Goal: Task Accomplishment & Management: Use online tool/utility

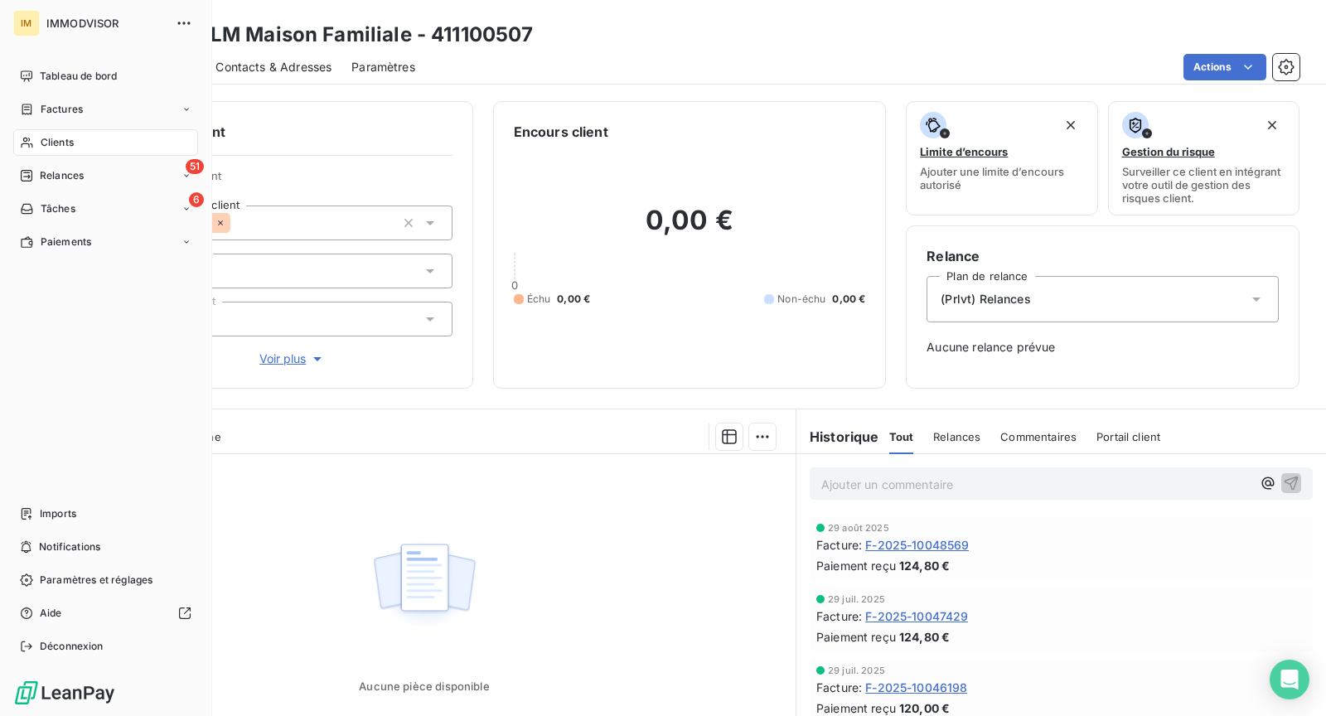
click at [48, 136] on span "Clients" at bounding box center [57, 142] width 33 height 15
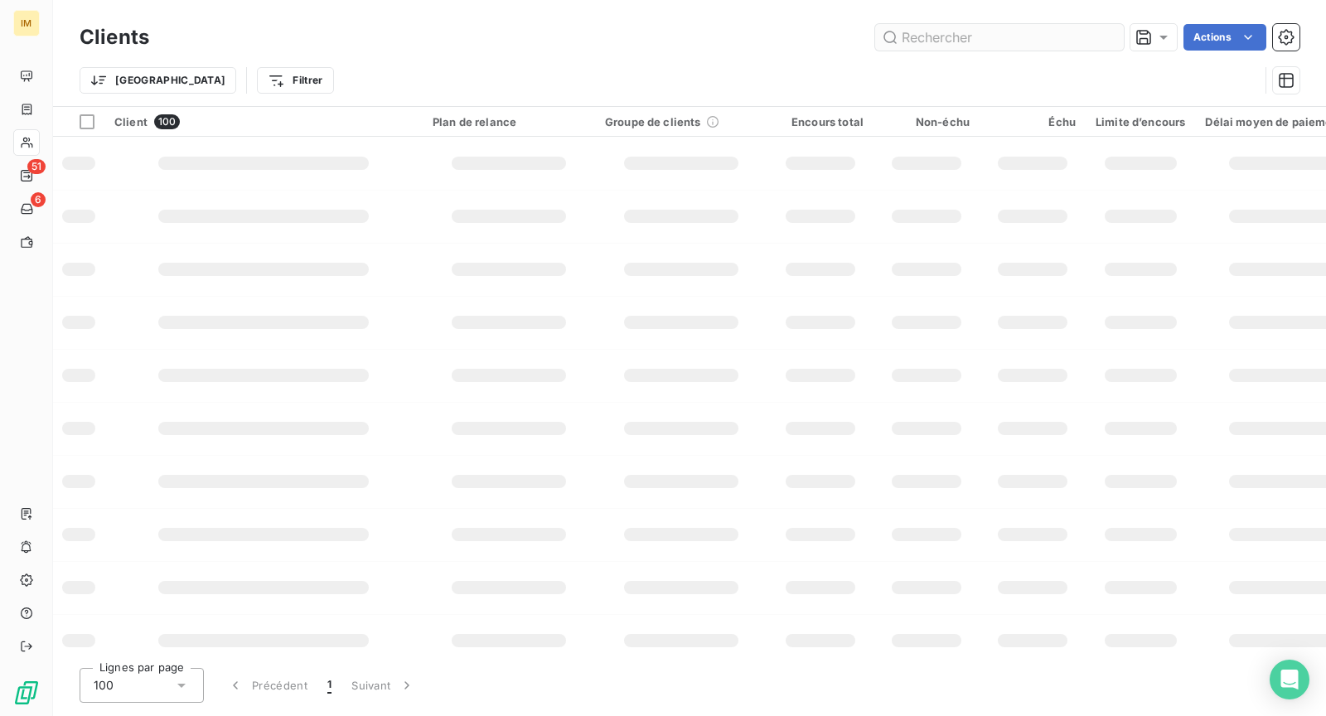
click at [937, 48] on input "text" at bounding box center [999, 37] width 249 height 27
click at [937, 37] on input "text" at bounding box center [999, 37] width 249 height 27
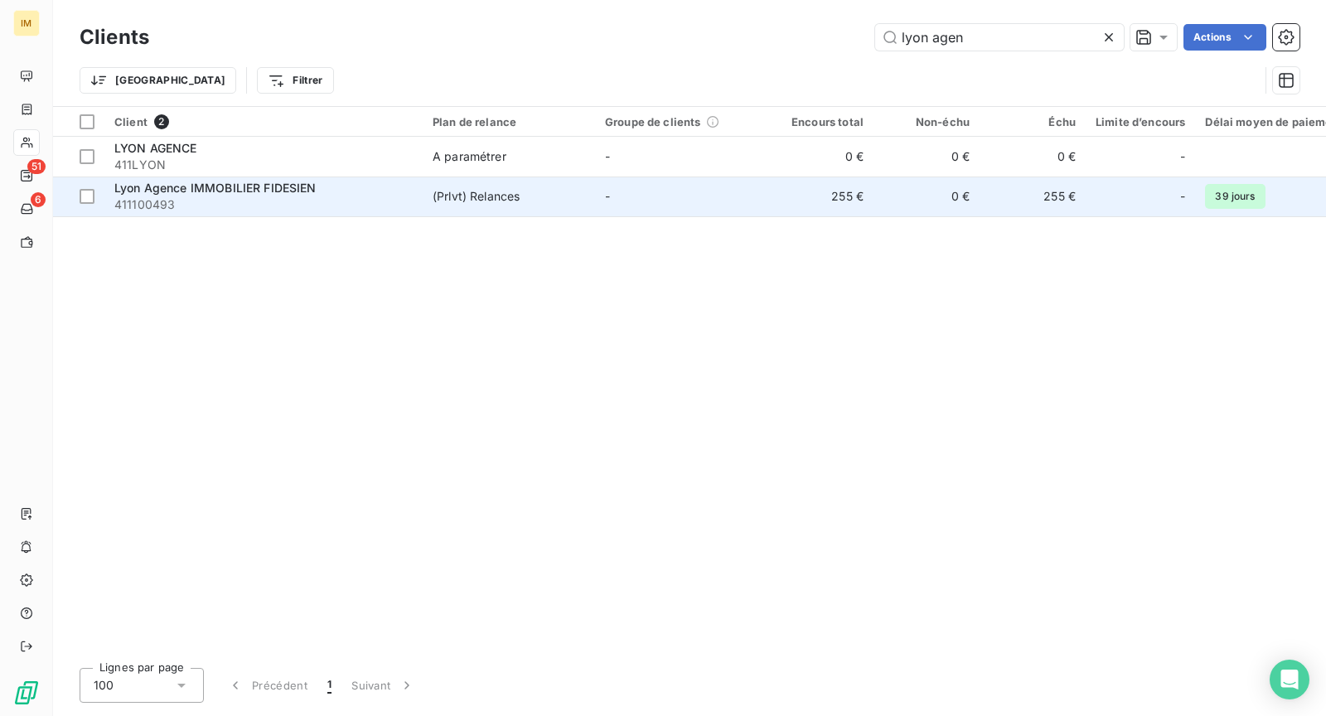
type input "lyon agen"
click at [488, 208] on td "(Prlvt) Relances" at bounding box center [509, 196] width 172 height 40
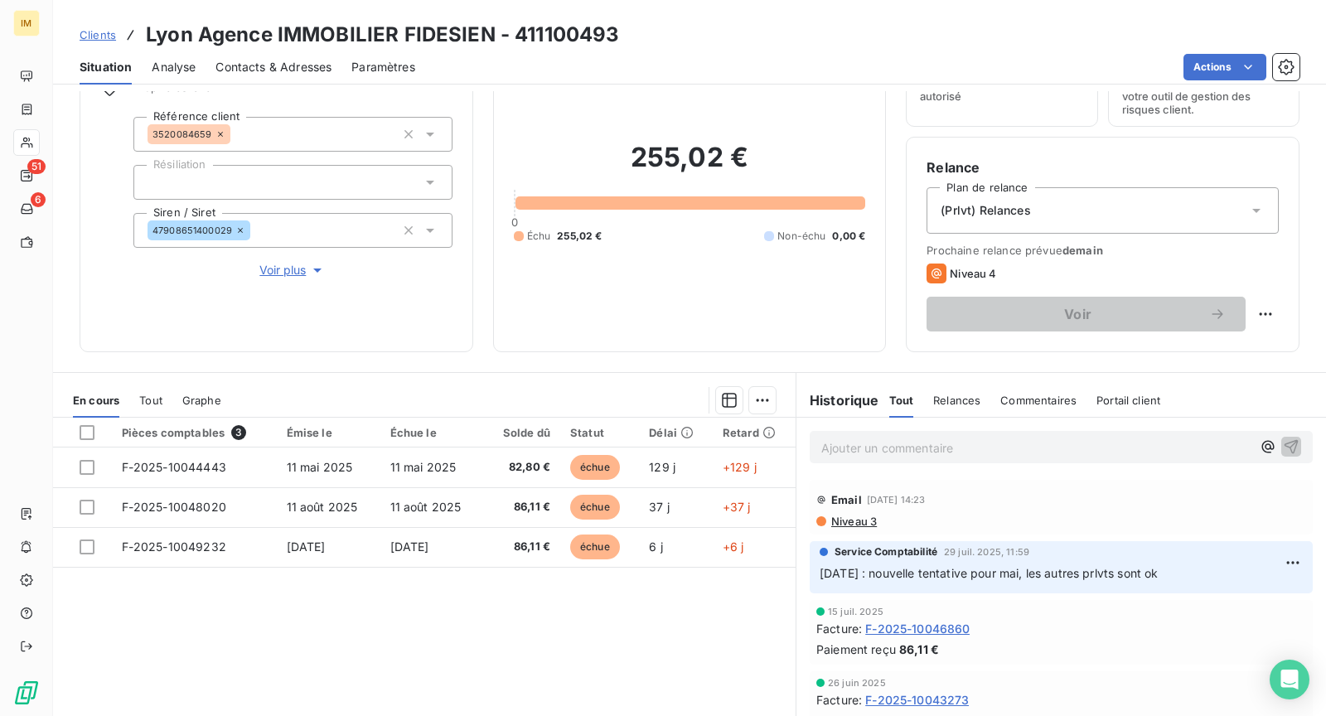
scroll to position [85, 0]
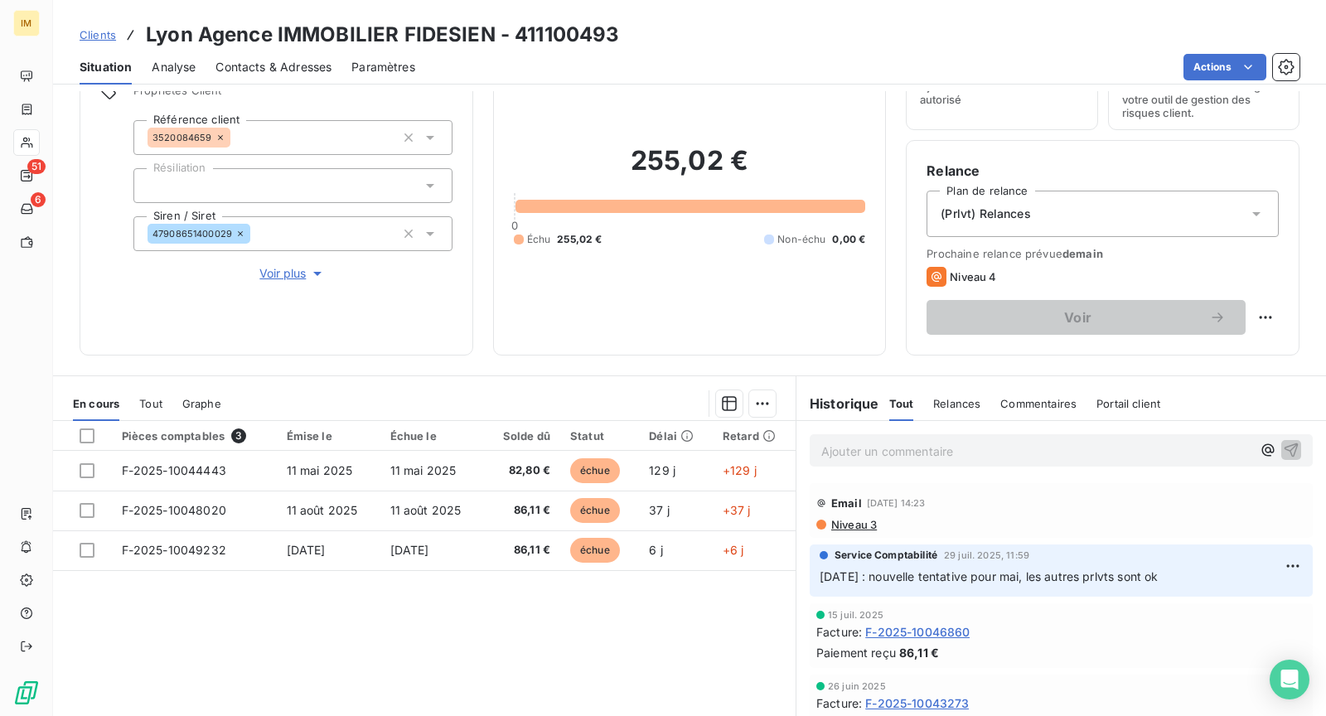
click at [293, 269] on span "Voir plus" at bounding box center [292, 273] width 66 height 17
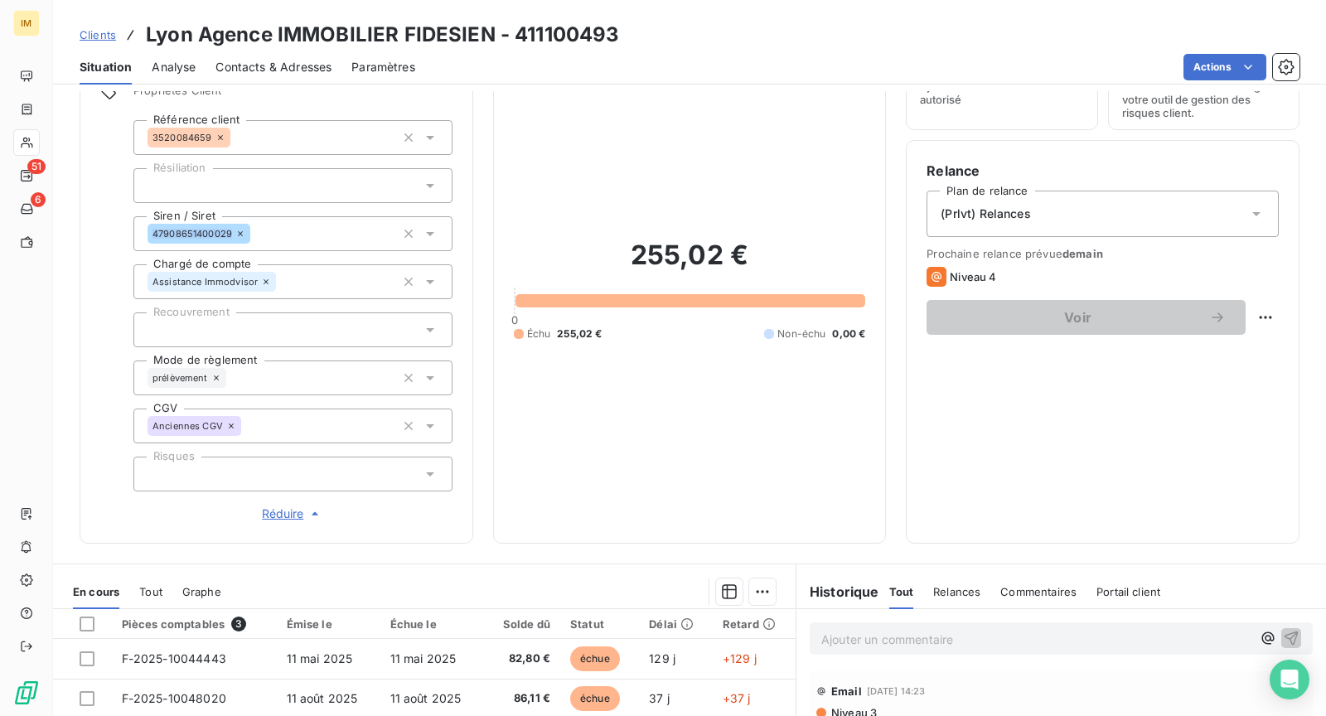
copy span "47908651400029"
drag, startPoint x: 230, startPoint y: 235, endPoint x: 339, endPoint y: 235, distance: 108.5
click at [86, 317] on div "Informations client Propriétés Client Référence client 3520084659 Résiliation S…" at bounding box center [277, 280] width 394 height 528
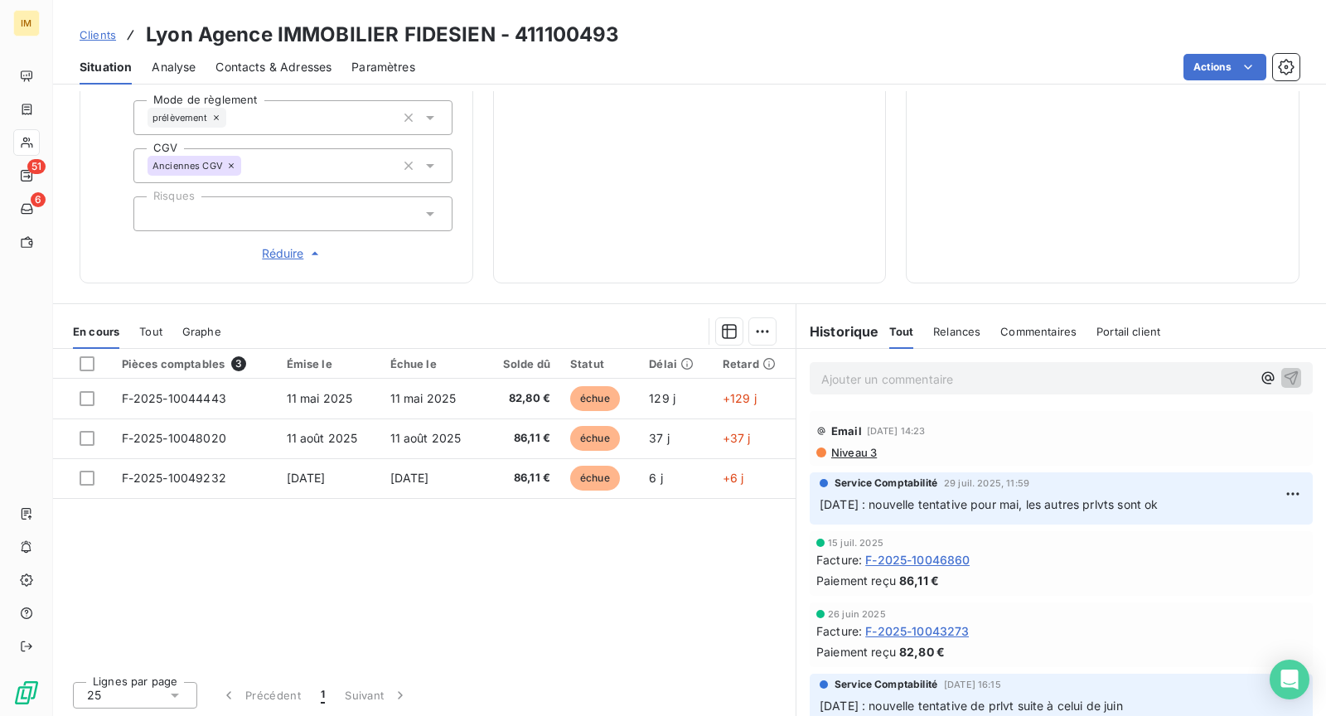
scroll to position [0, 0]
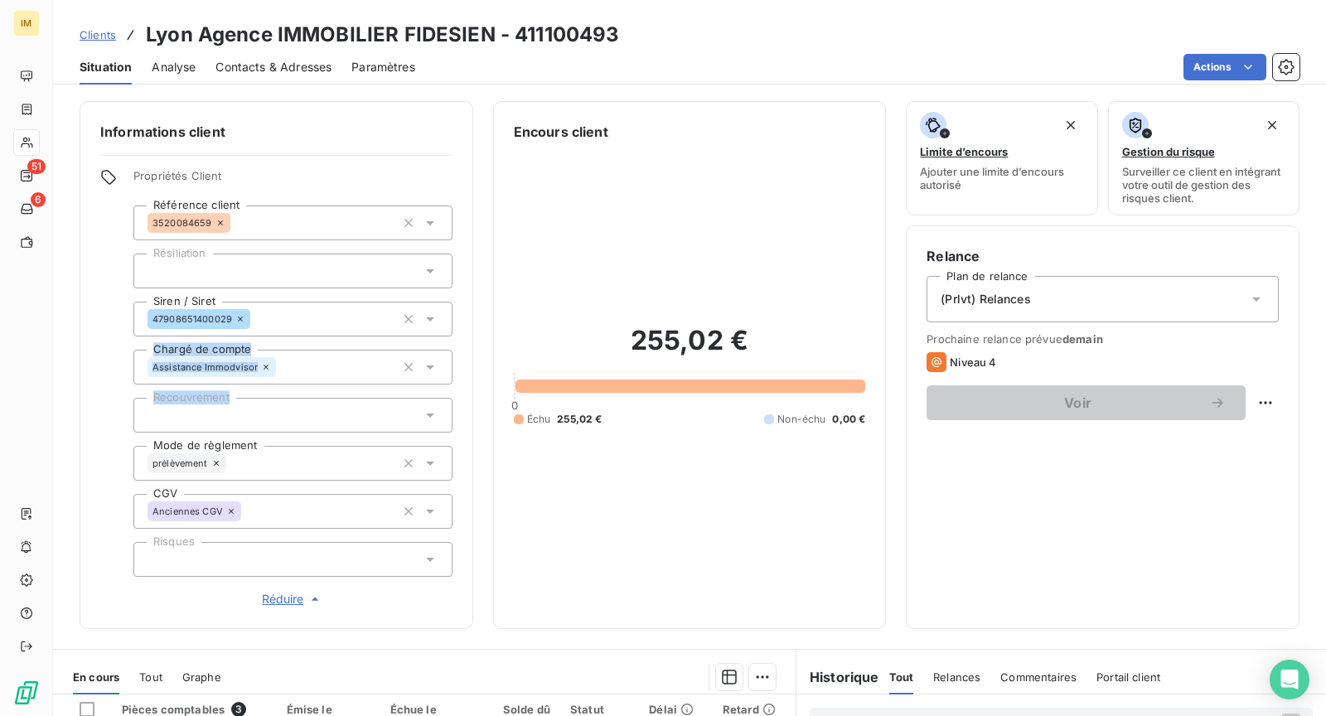
click at [1074, 296] on div "(Prlvt) Relances" at bounding box center [1102, 299] width 352 height 46
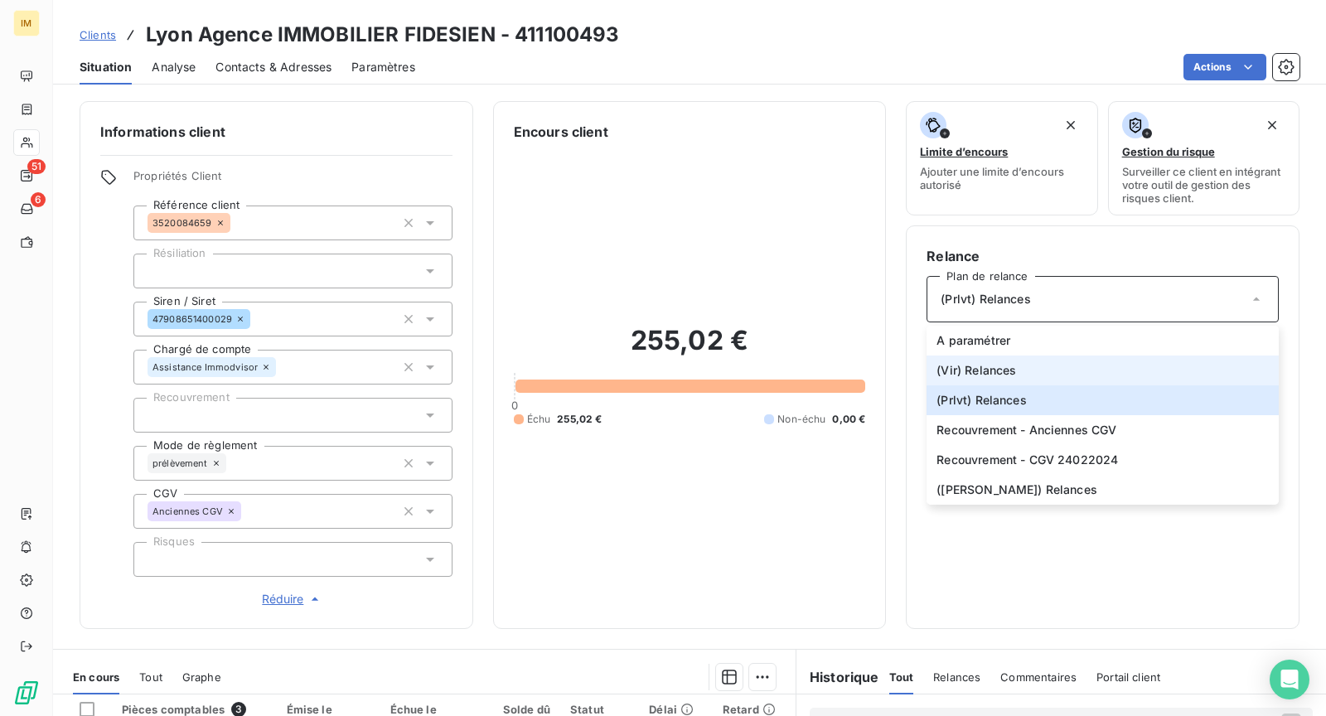
click at [977, 372] on span "(Vir) Relances" at bounding box center [976, 370] width 80 height 17
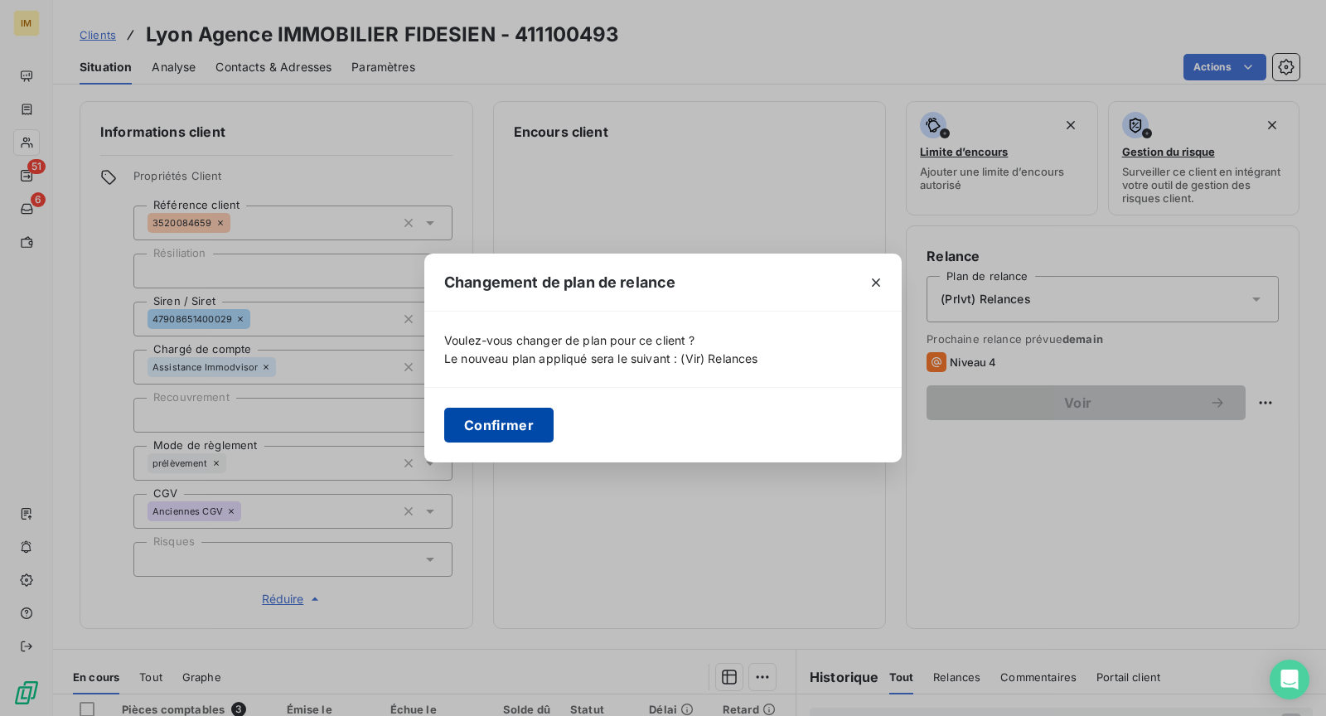
click at [494, 422] on button "Confirmer" at bounding box center [498, 425] width 109 height 35
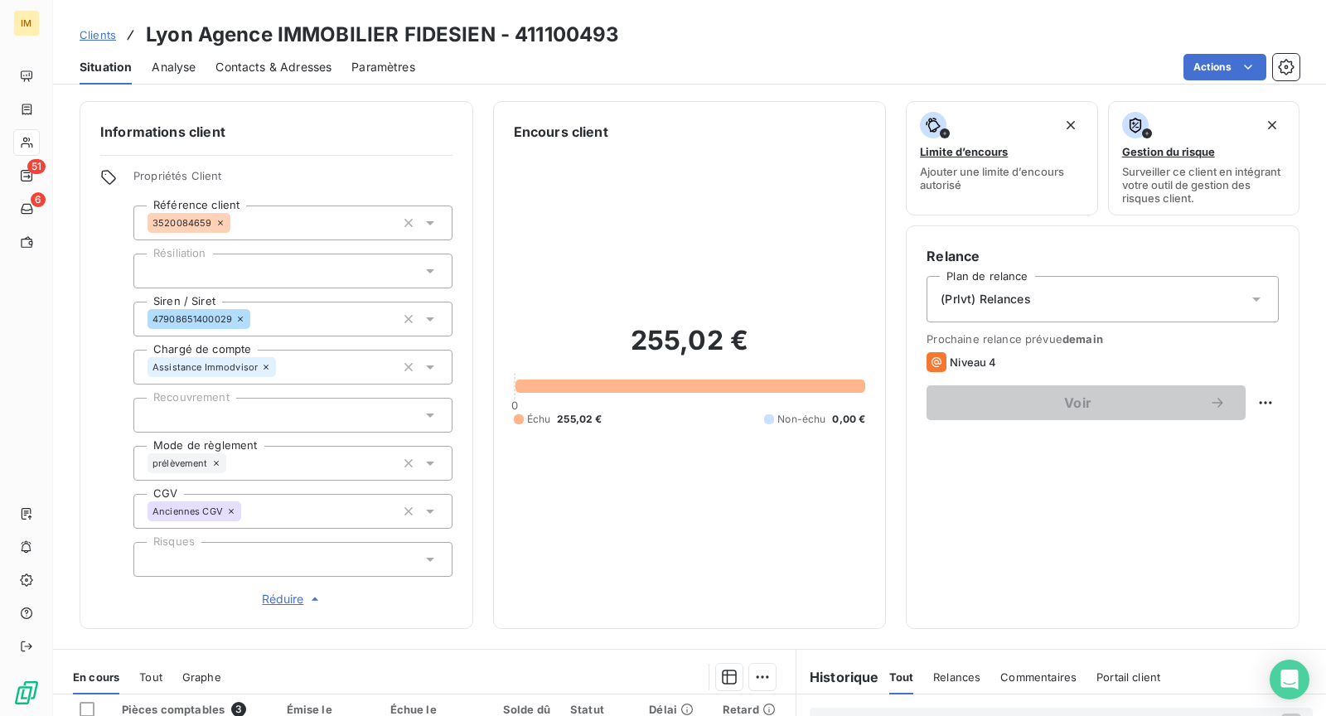
click at [278, 459] on div "prélèvement" at bounding box center [292, 463] width 319 height 35
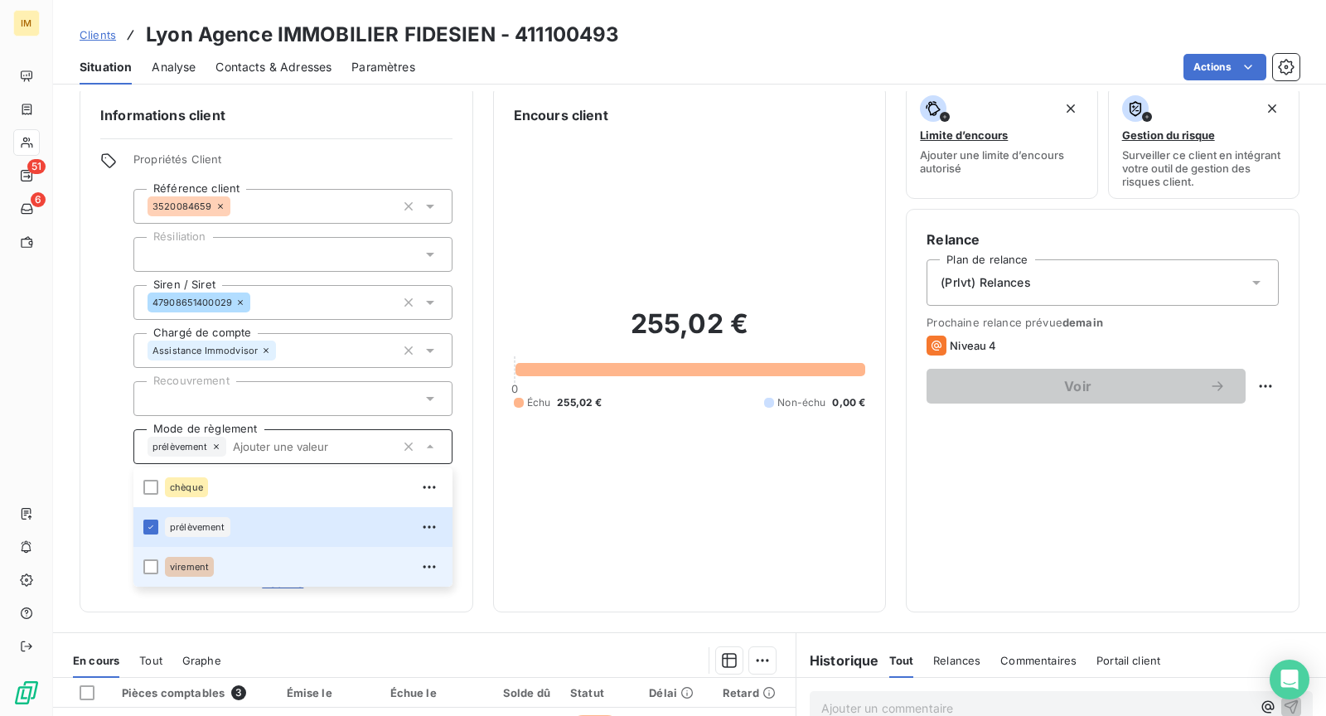
scroll to position [31, 0]
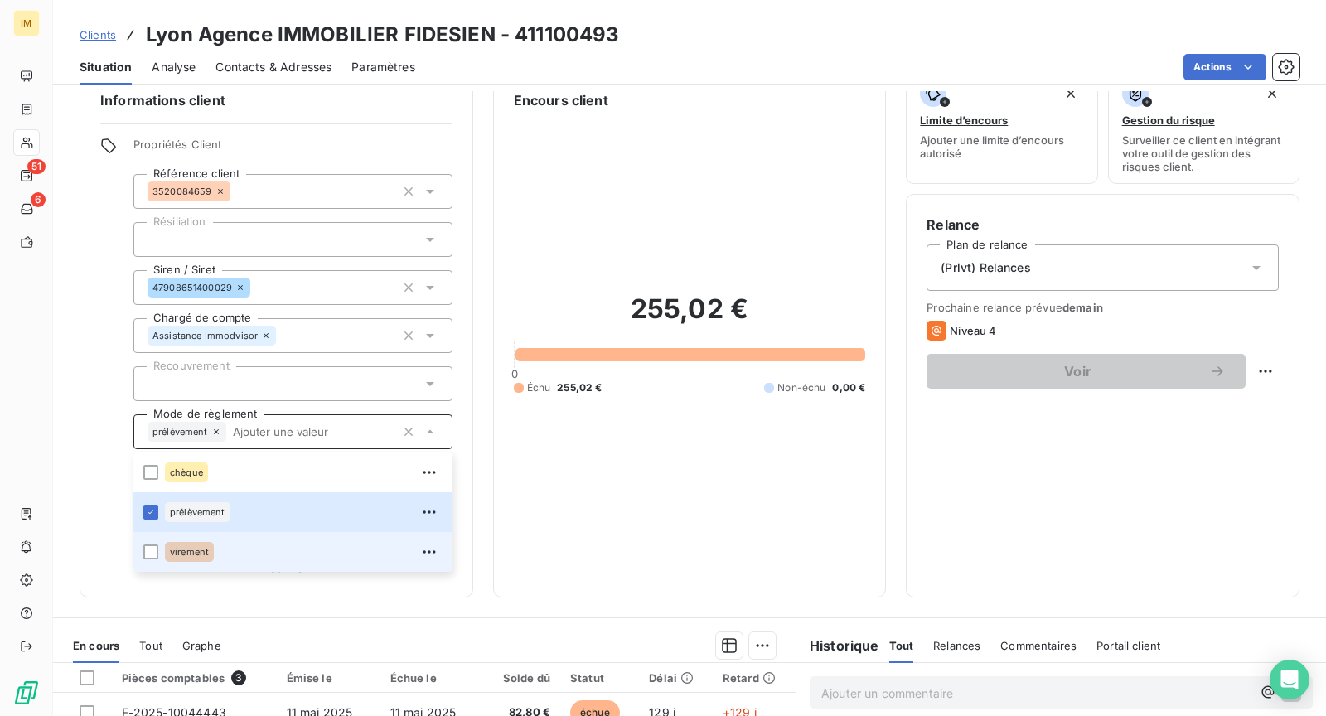
click at [230, 556] on div "virement" at bounding box center [304, 552] width 278 height 27
click at [100, 418] on div "Propriétés Client Référence client 3520084659 Résiliation Siren / Siret 4790865…" at bounding box center [276, 357] width 352 height 439
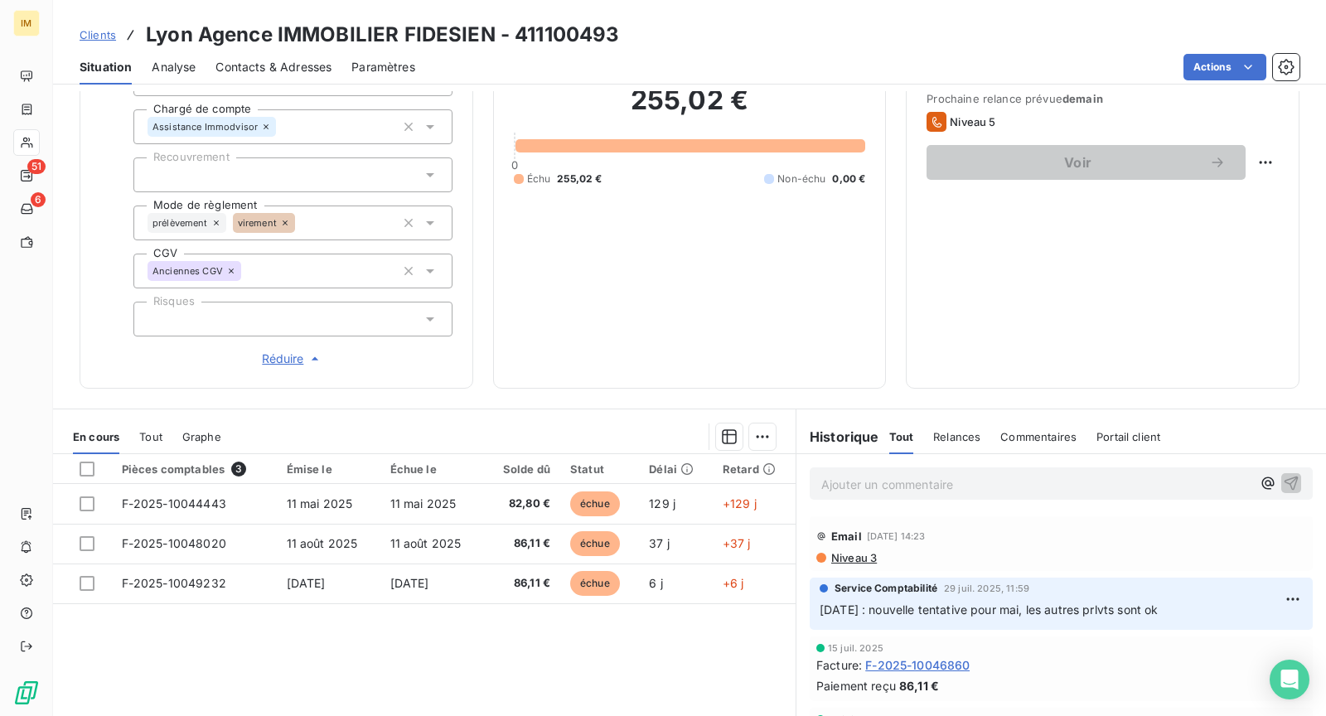
scroll to position [205, 0]
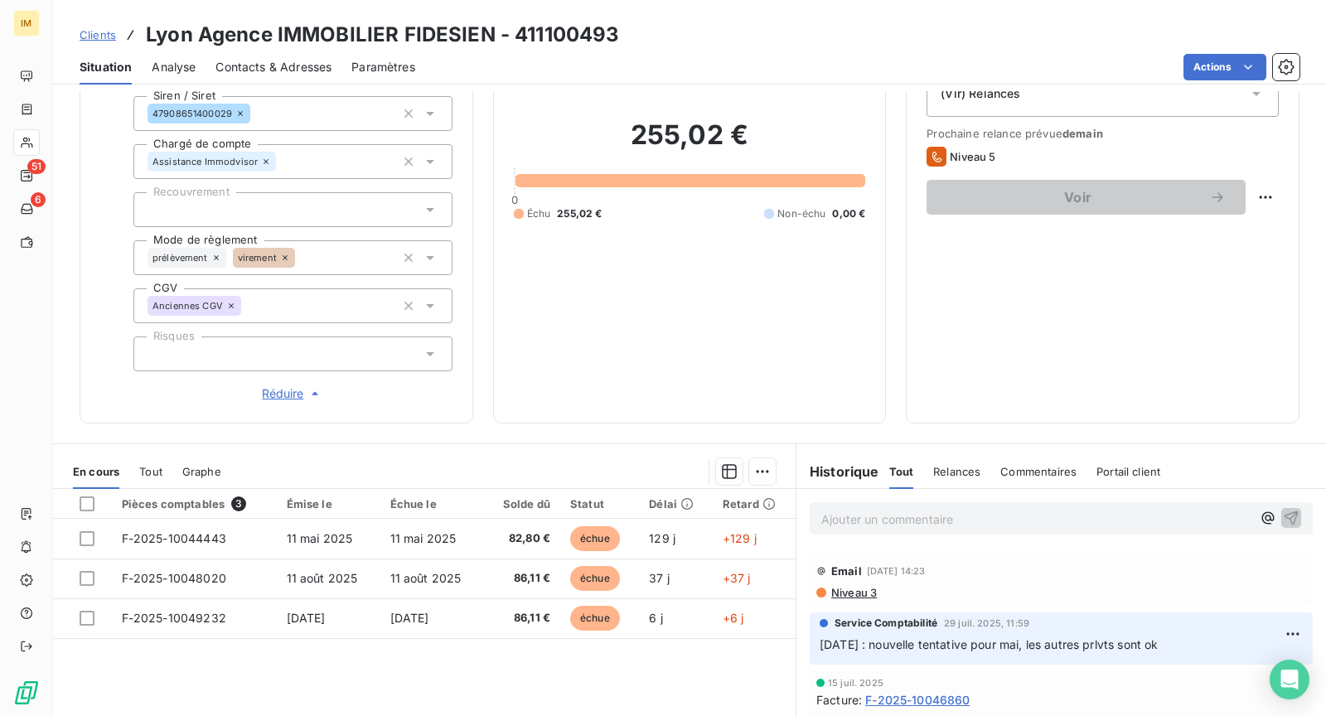
click at [1186, 92] on div "(Vir) Relances" at bounding box center [1102, 93] width 352 height 46
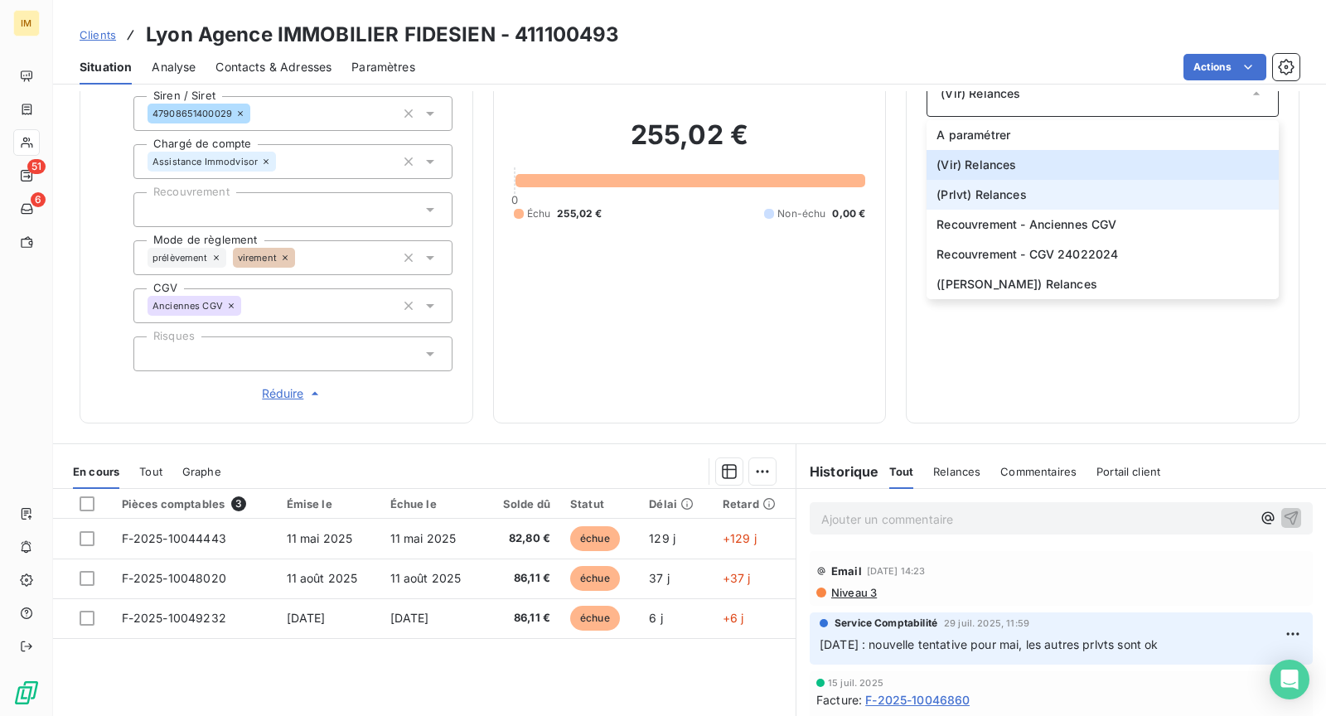
click at [1074, 186] on li "(Prlvt) Relances" at bounding box center [1102, 195] width 352 height 30
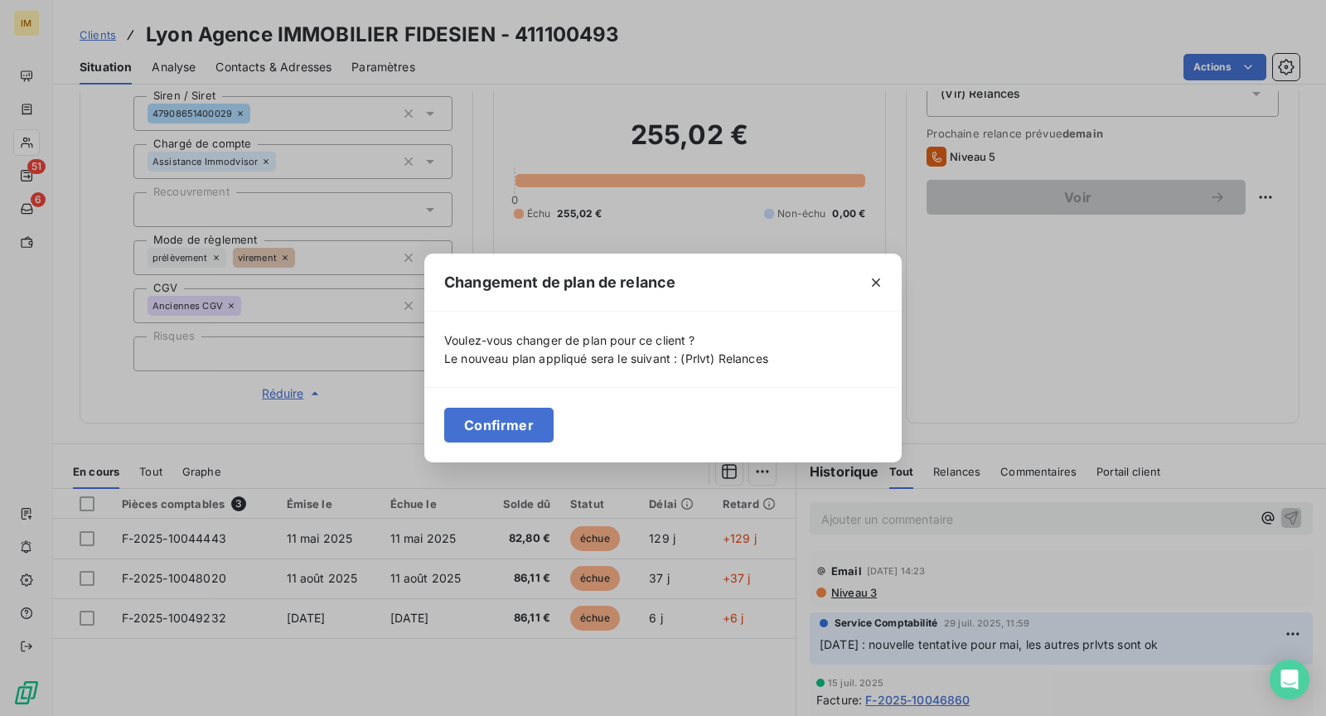
click at [519, 417] on button "Confirmer" at bounding box center [498, 425] width 109 height 35
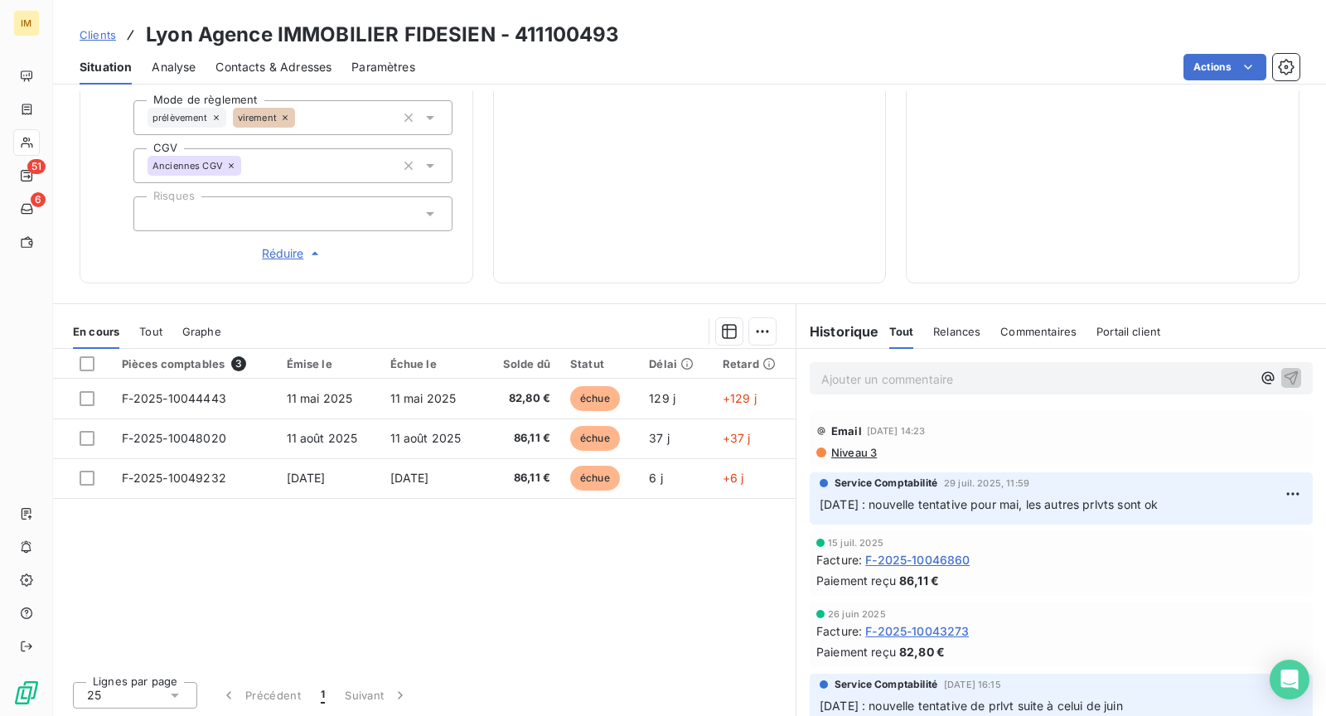
scroll to position [0, 0]
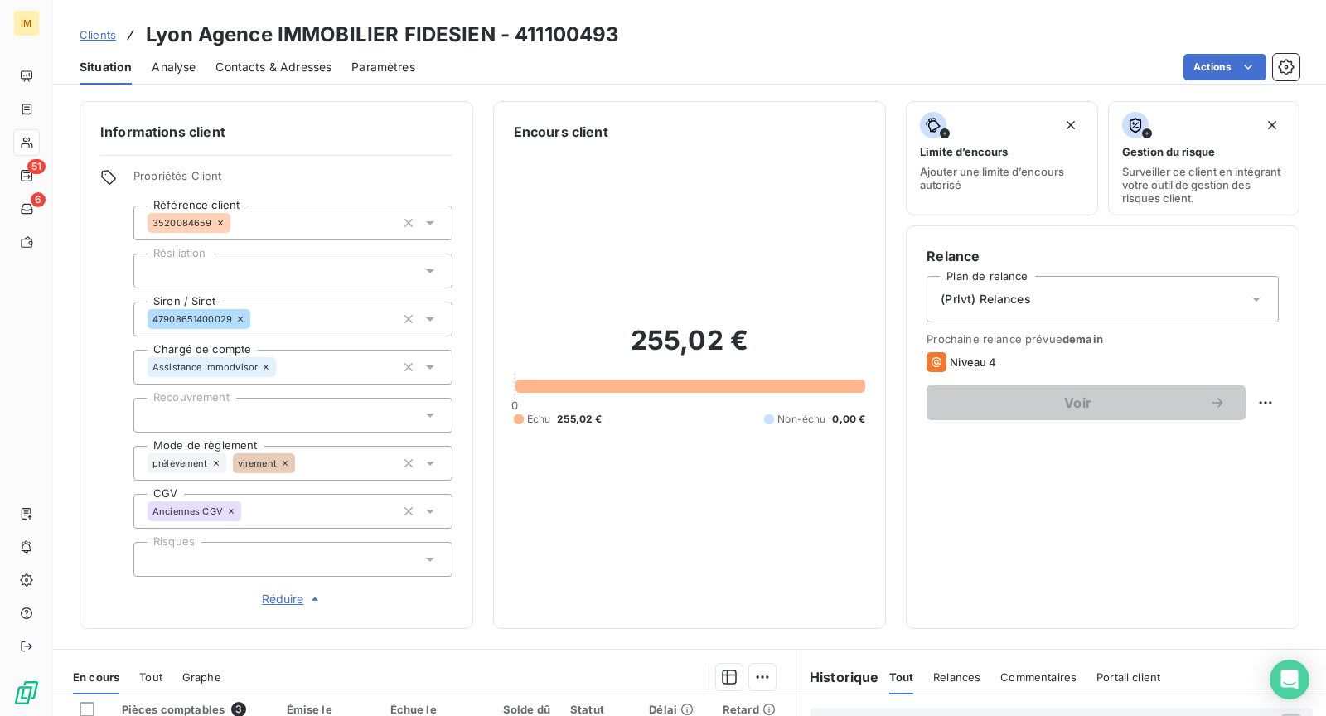
click at [1254, 403] on html "IM 51 6 Clients Lyon Agence IMMOBILIER FIDESIEN - 411100493 Situation Analyse C…" at bounding box center [663, 358] width 1326 height 716
click at [1248, 429] on div "Replanifier cette action" at bounding box center [1183, 437] width 148 height 27
select select "8"
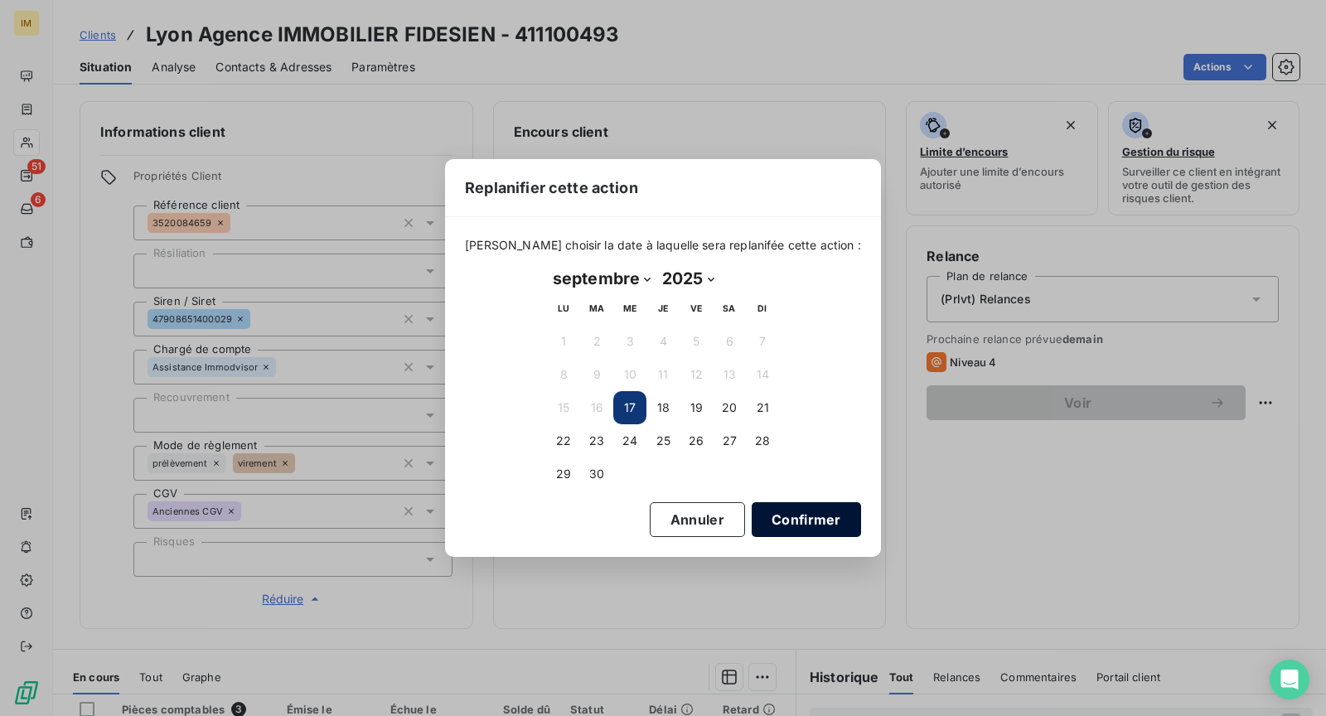
drag, startPoint x: 754, startPoint y: 511, endPoint x: 759, endPoint y: 524, distance: 13.4
click at [754, 511] on button "Confirmer" at bounding box center [805, 519] width 109 height 35
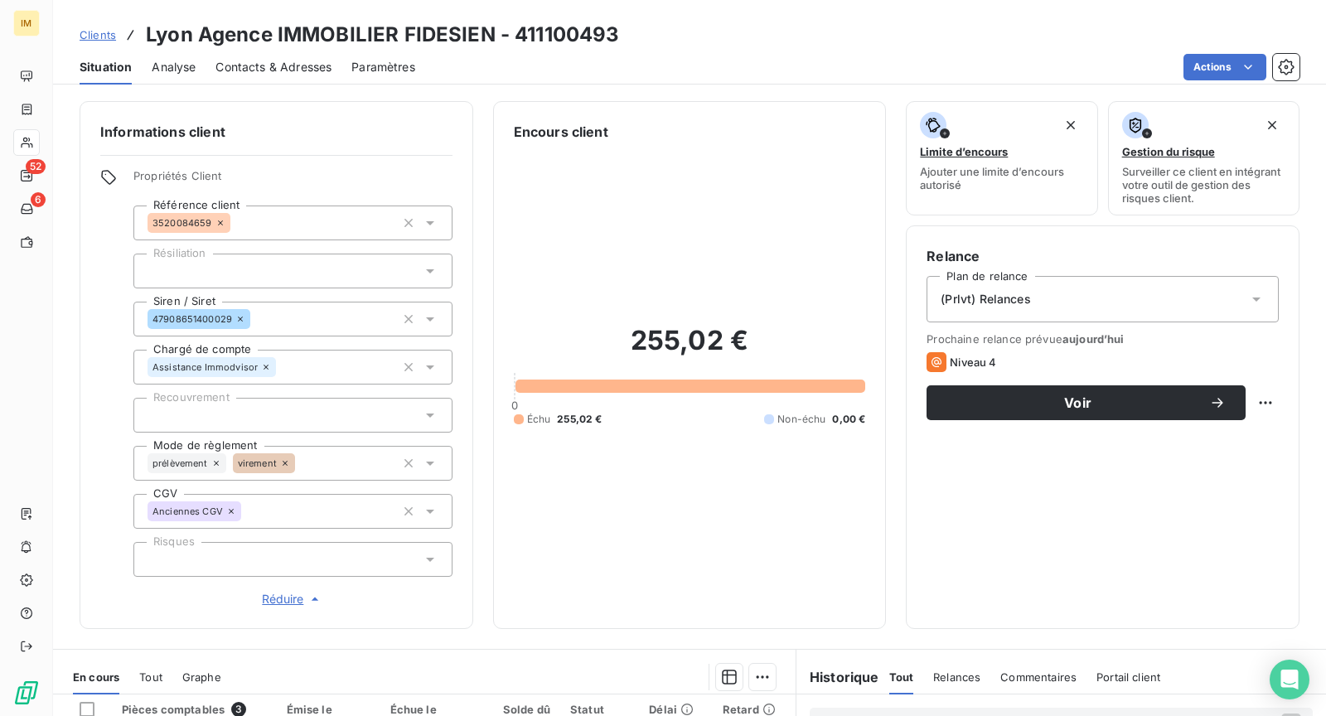
click at [969, 418] on div "Relance Plan de relance (Prlvt) Relances Prochaine relance prévue [DATE] Niveau…" at bounding box center [1102, 427] width 352 height 362
click at [974, 407] on span "Voir" at bounding box center [1077, 402] width 263 height 13
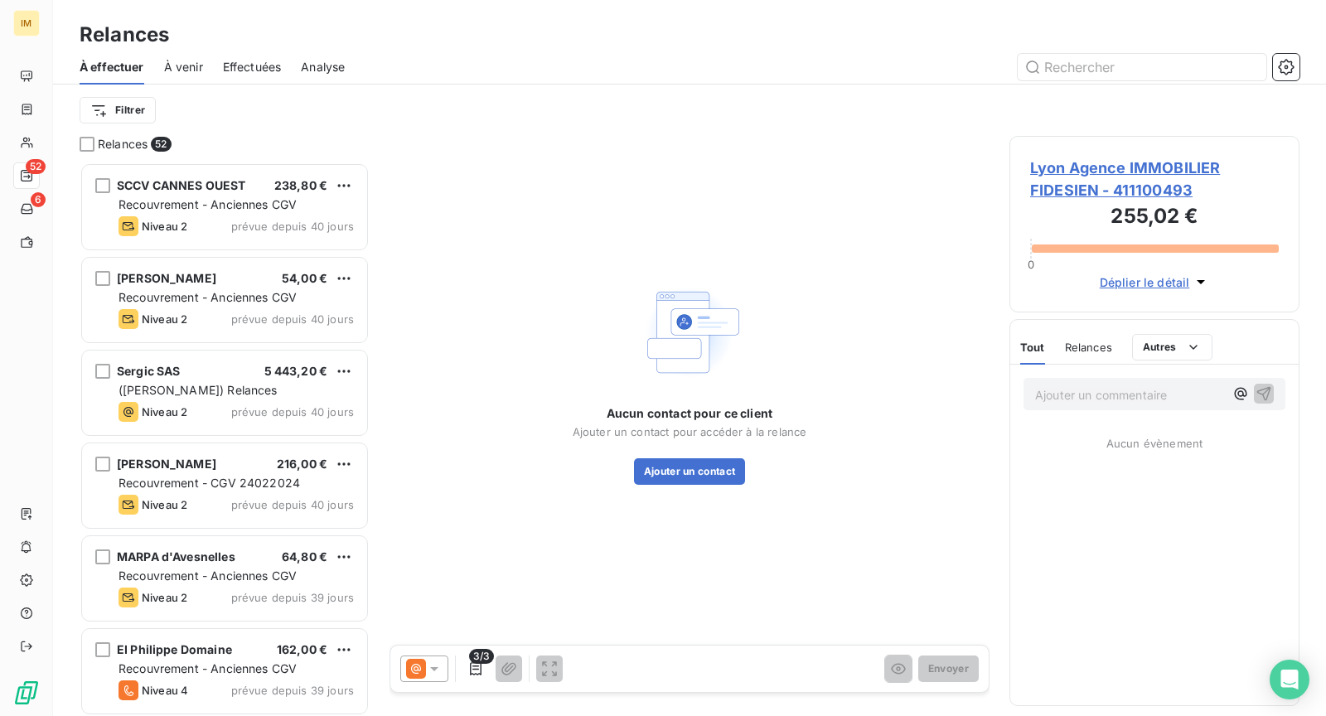
scroll to position [540, 276]
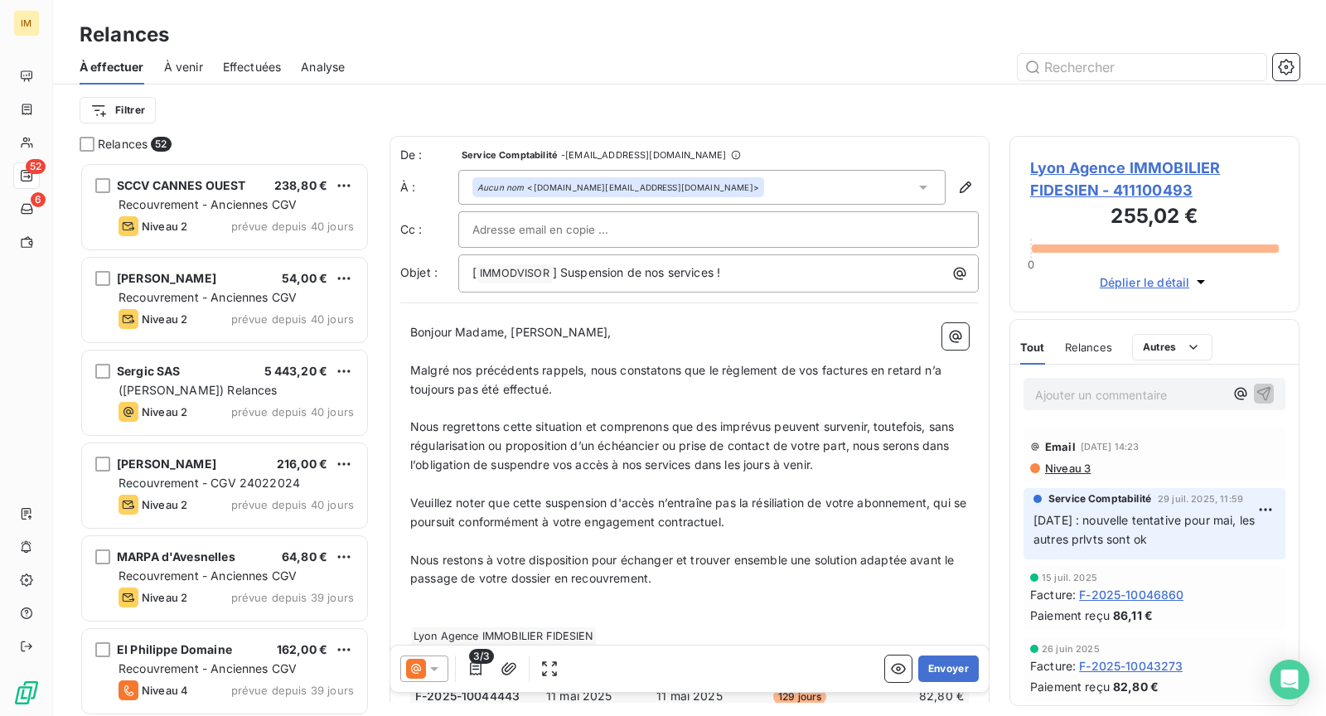
click at [621, 242] on div at bounding box center [718, 229] width 520 height 36
click at [802, 66] on div at bounding box center [832, 67] width 935 height 27
click at [1080, 466] on span "Niveau 3" at bounding box center [1066, 468] width 47 height 13
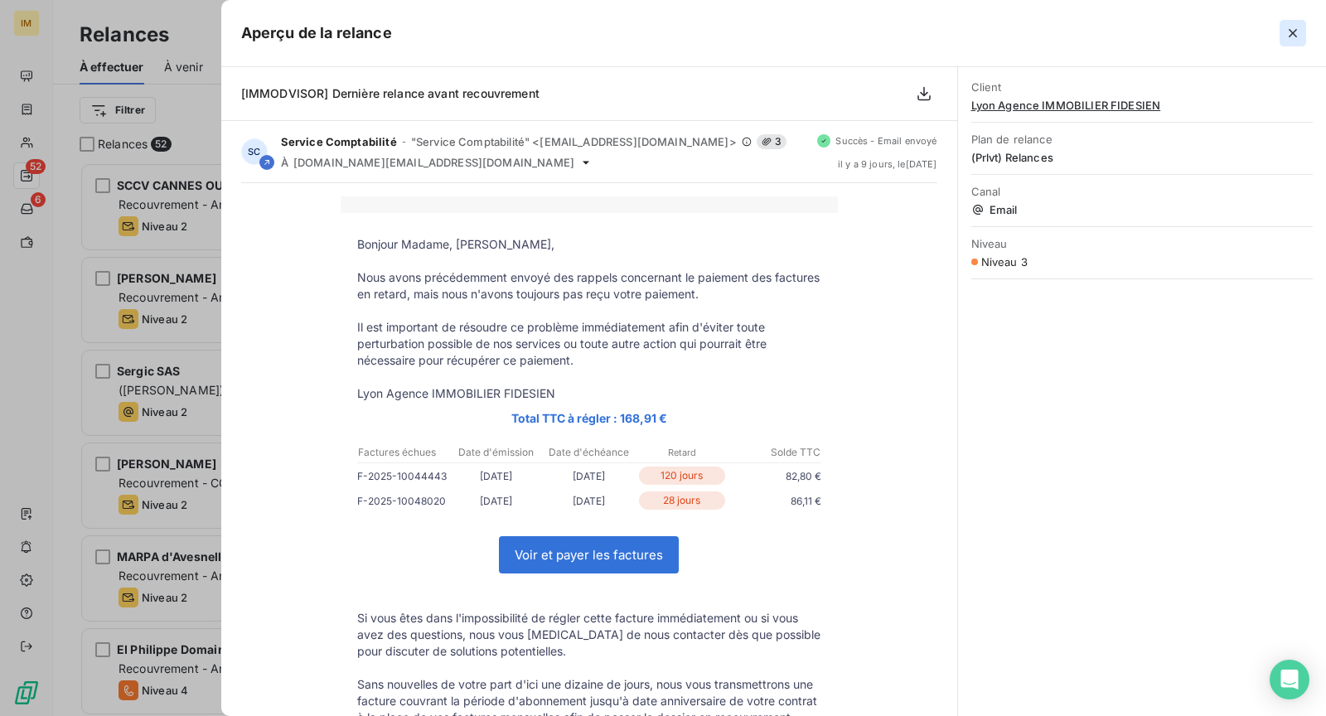
click at [1302, 31] on button "button" at bounding box center [1292, 33] width 27 height 27
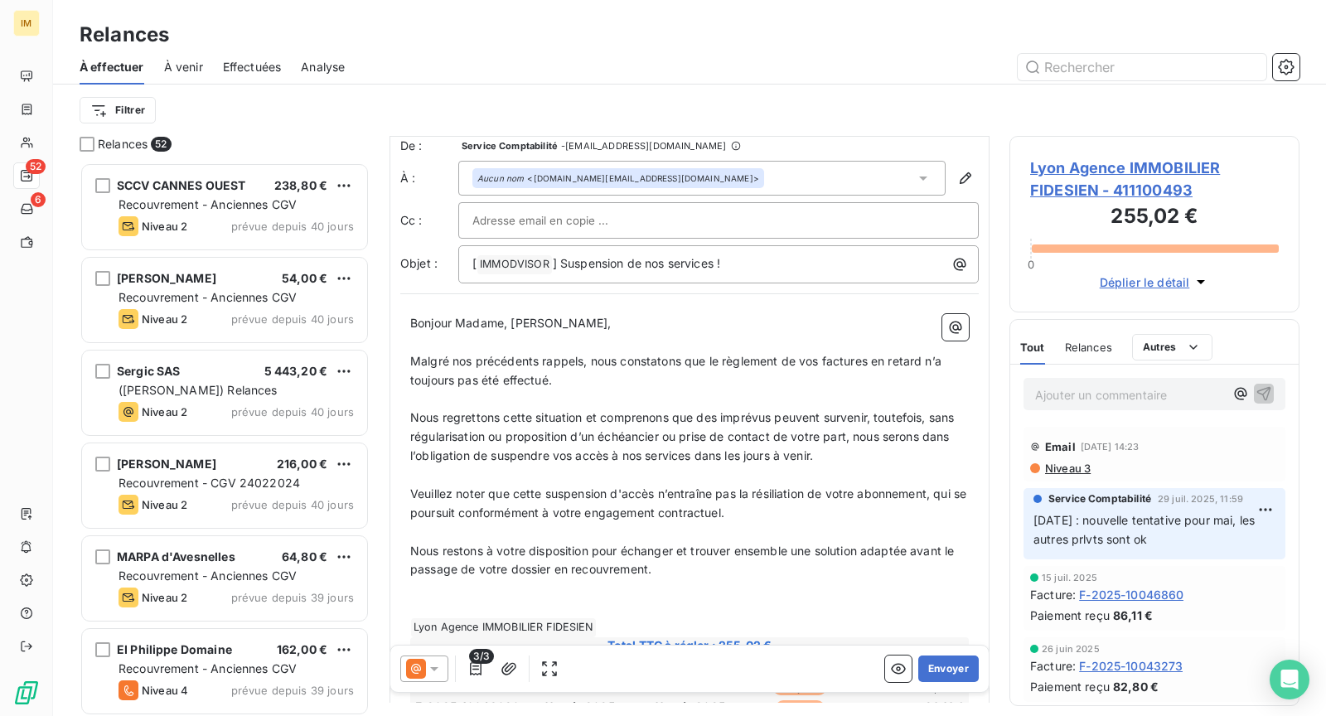
scroll to position [11, 0]
click at [520, 315] on span "Bonjour Madame, [PERSON_NAME]," at bounding box center [510, 322] width 201 height 14
drag, startPoint x: 512, startPoint y: 317, endPoint x: 671, endPoint y: 324, distance: 159.3
click at [671, 324] on p "Bonjour Madame, [PERSON_NAME]," at bounding box center [689, 322] width 558 height 19
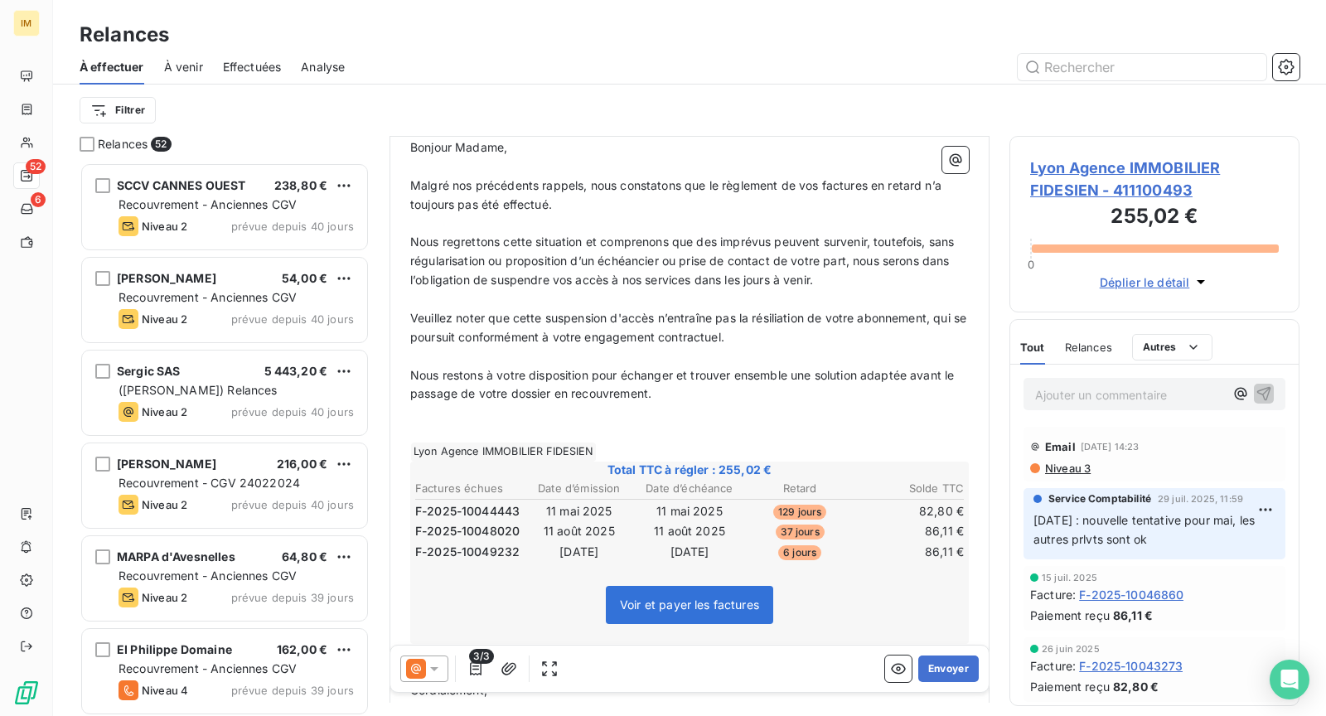
scroll to position [196, 0]
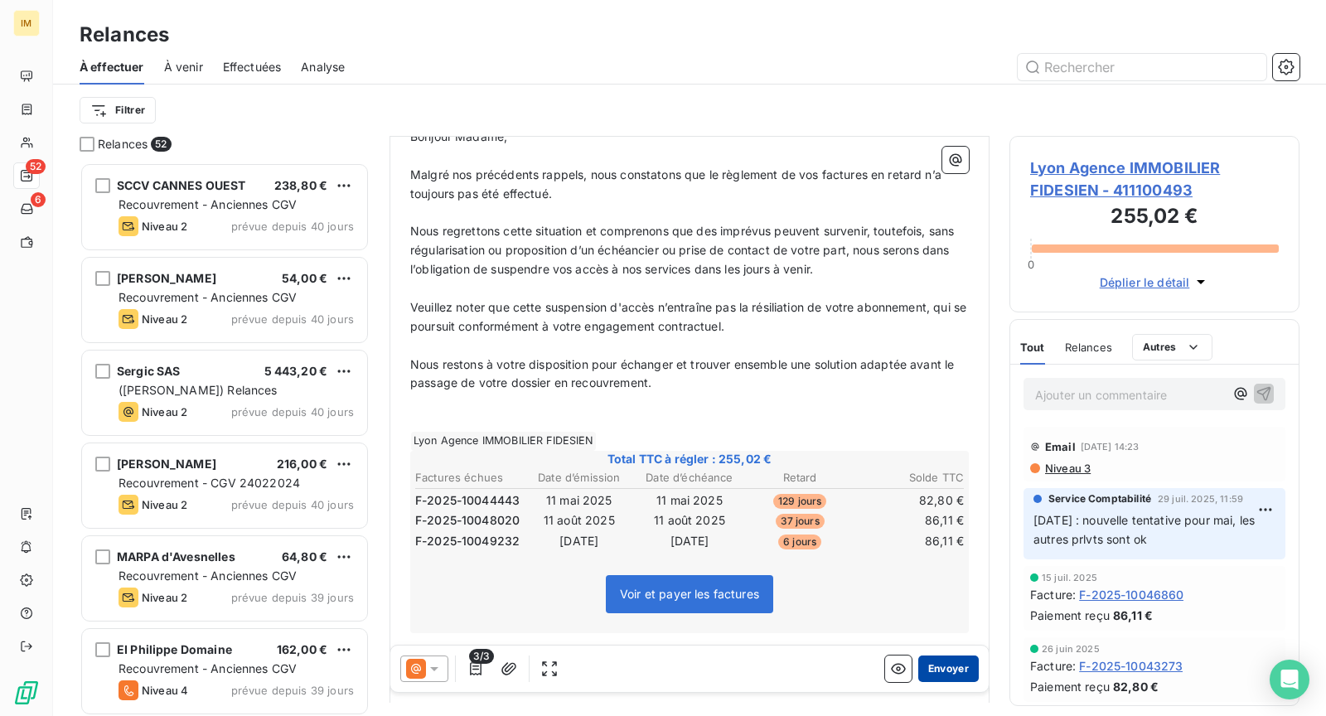
click at [940, 661] on button "Envoyer" at bounding box center [948, 668] width 60 height 27
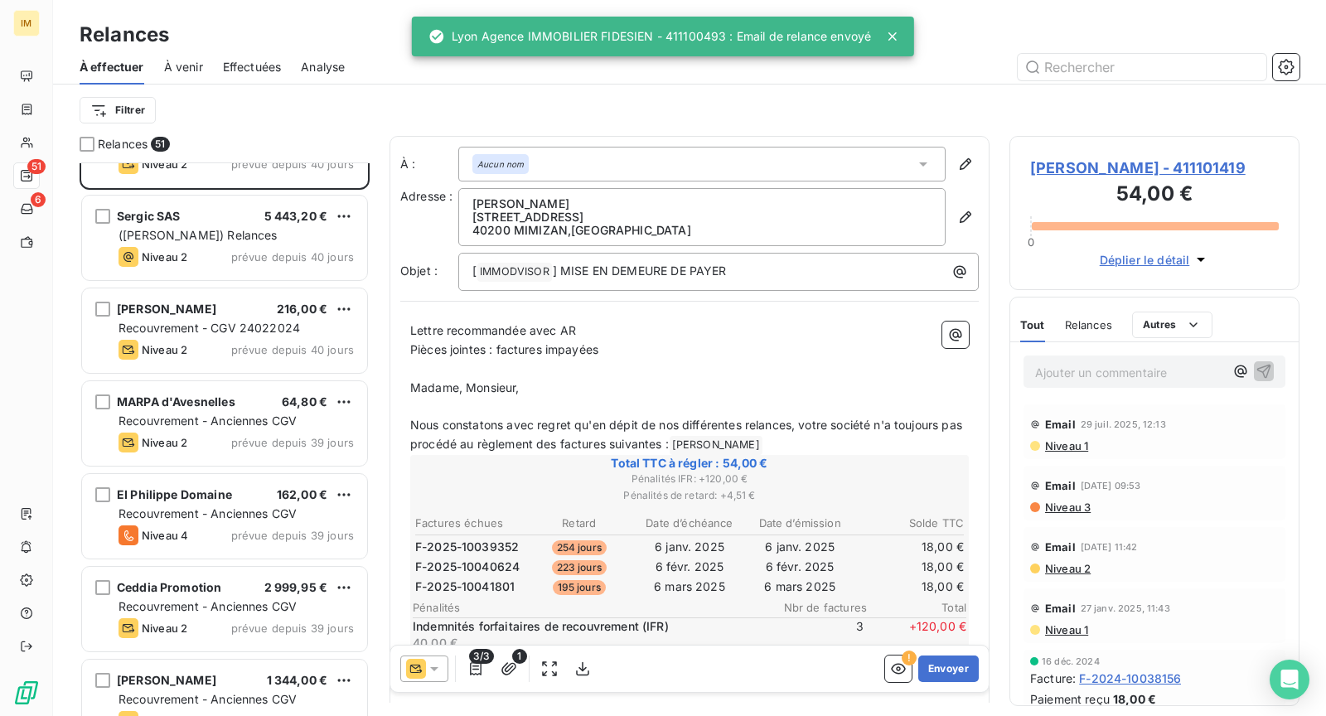
scroll to position [344, 0]
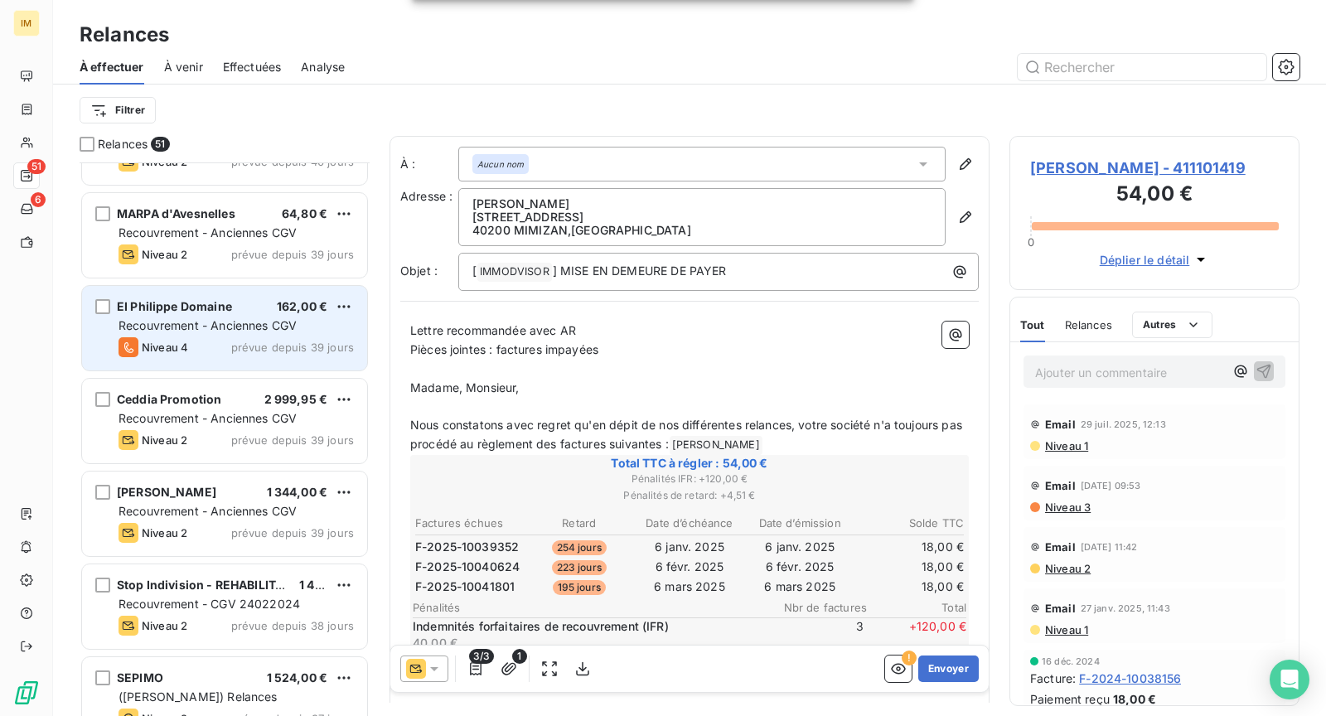
click at [227, 346] on div "Niveau 4 prévue depuis 39 jours" at bounding box center [235, 347] width 235 height 20
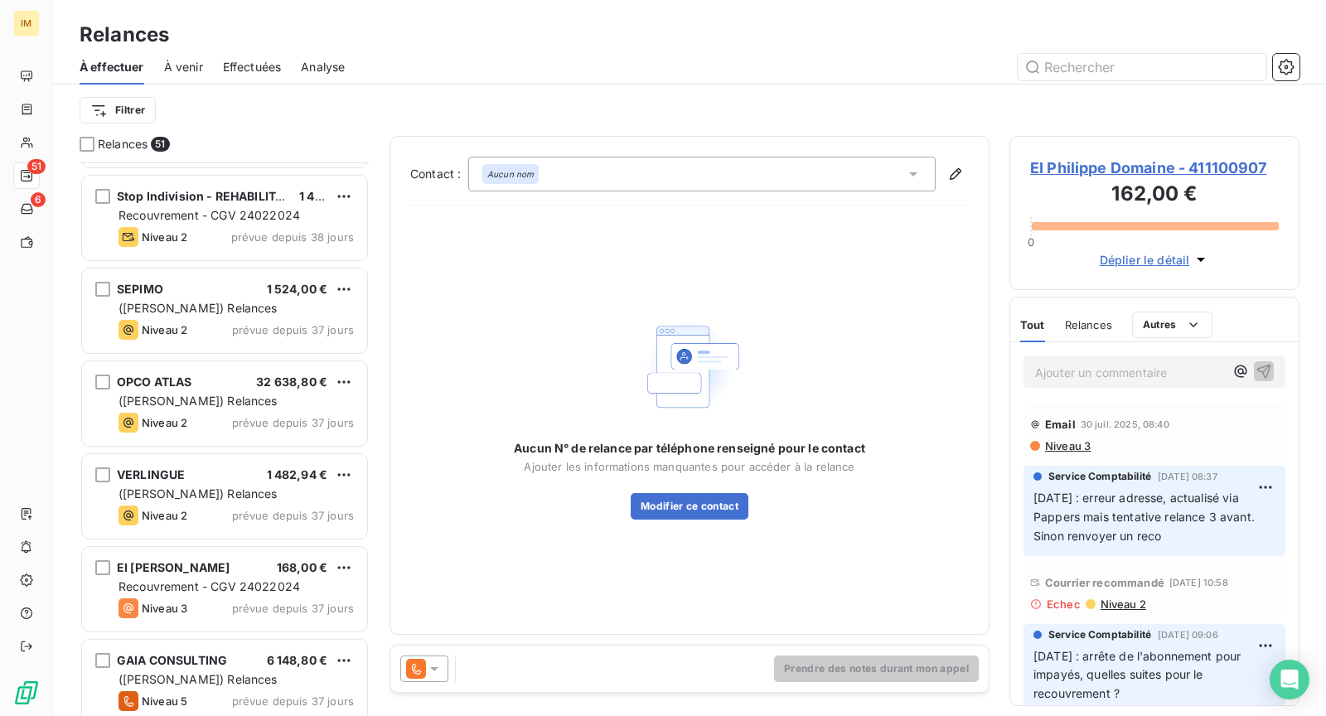
scroll to position [905, 0]
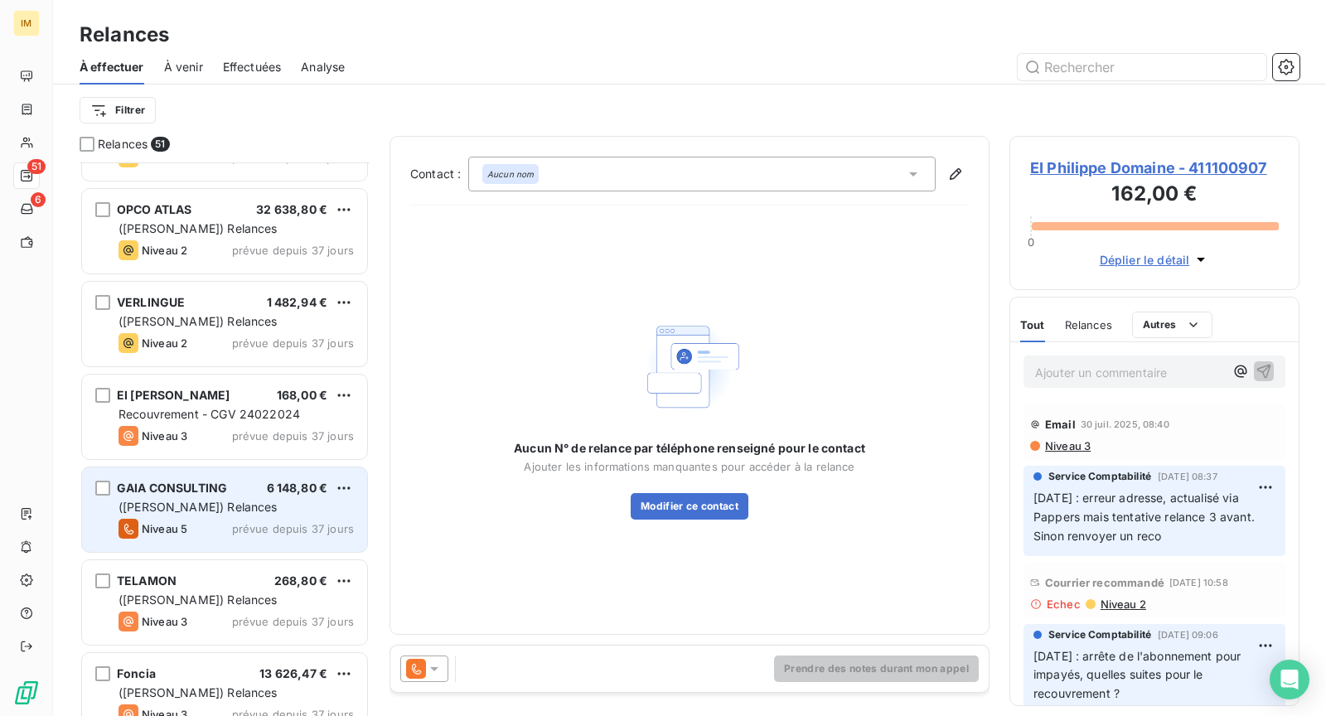
click at [215, 522] on div "Niveau 5 prévue depuis 37 jours" at bounding box center [235, 529] width 235 height 20
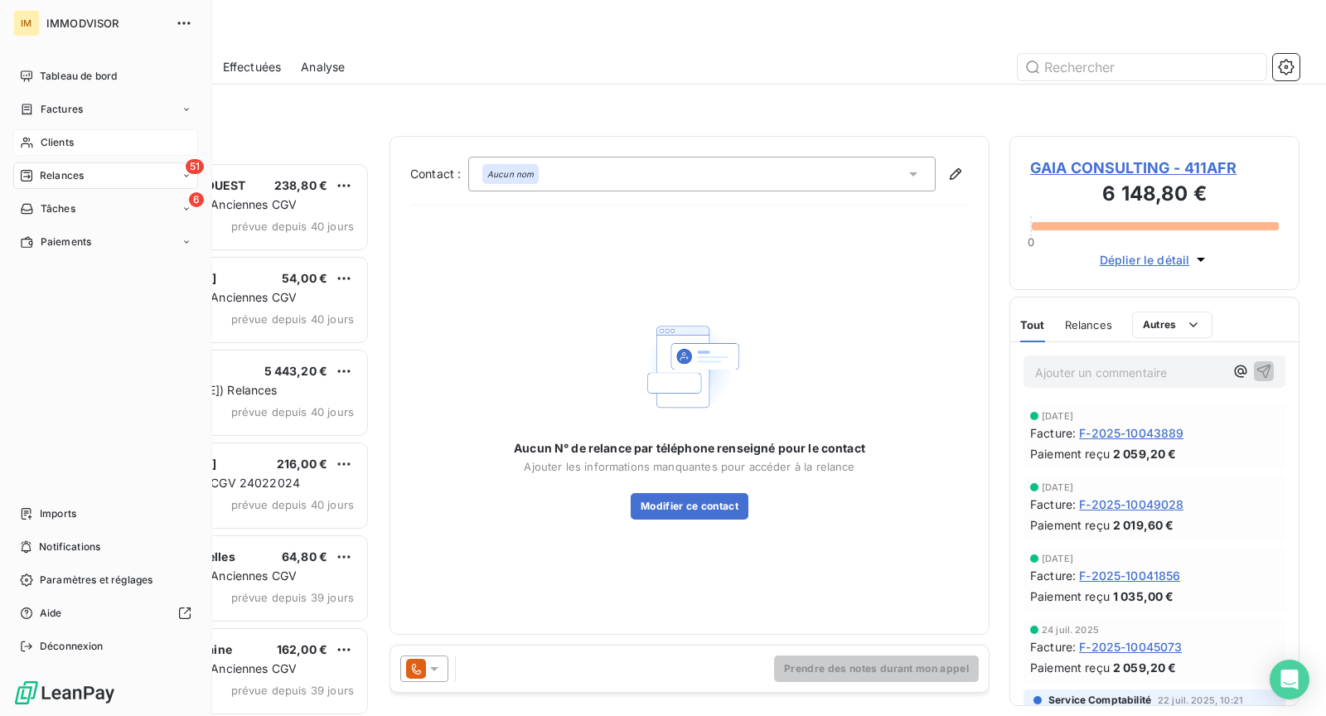
click at [38, 146] on div "Clients" at bounding box center [105, 142] width 185 height 27
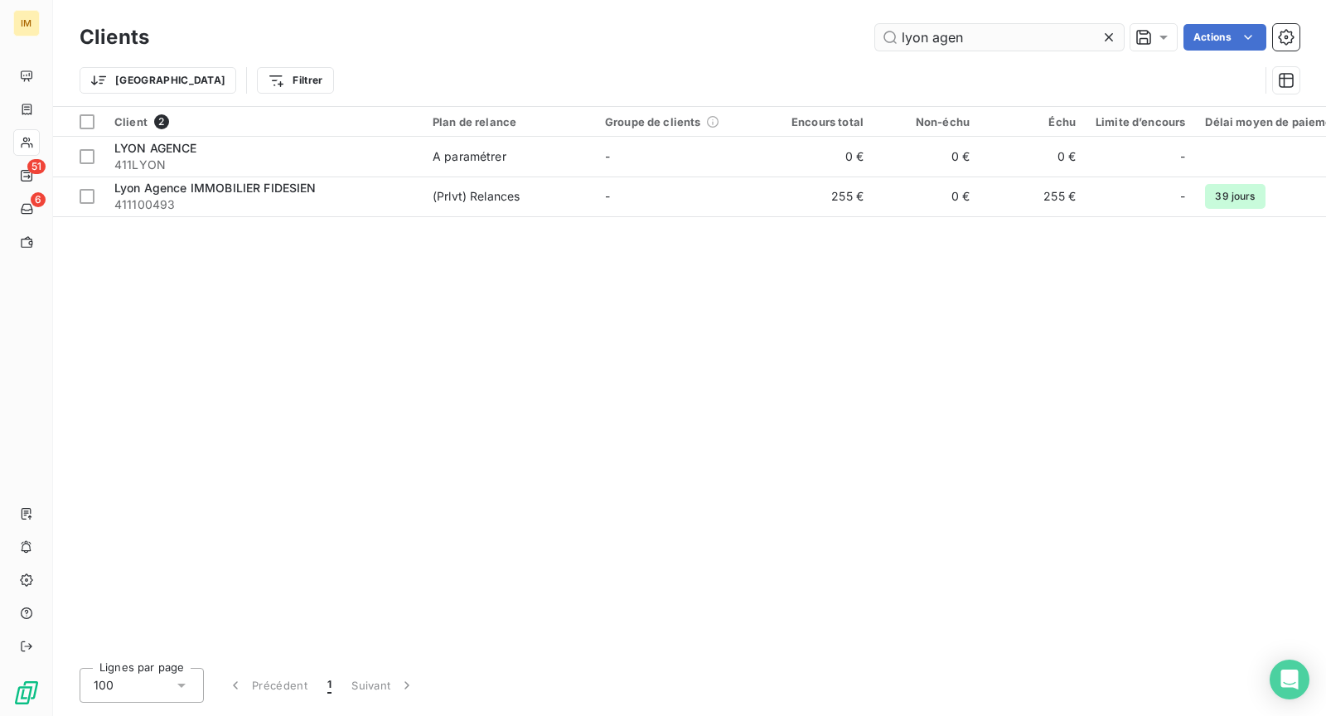
click at [945, 33] on input "lyon agen" at bounding box center [999, 37] width 249 height 27
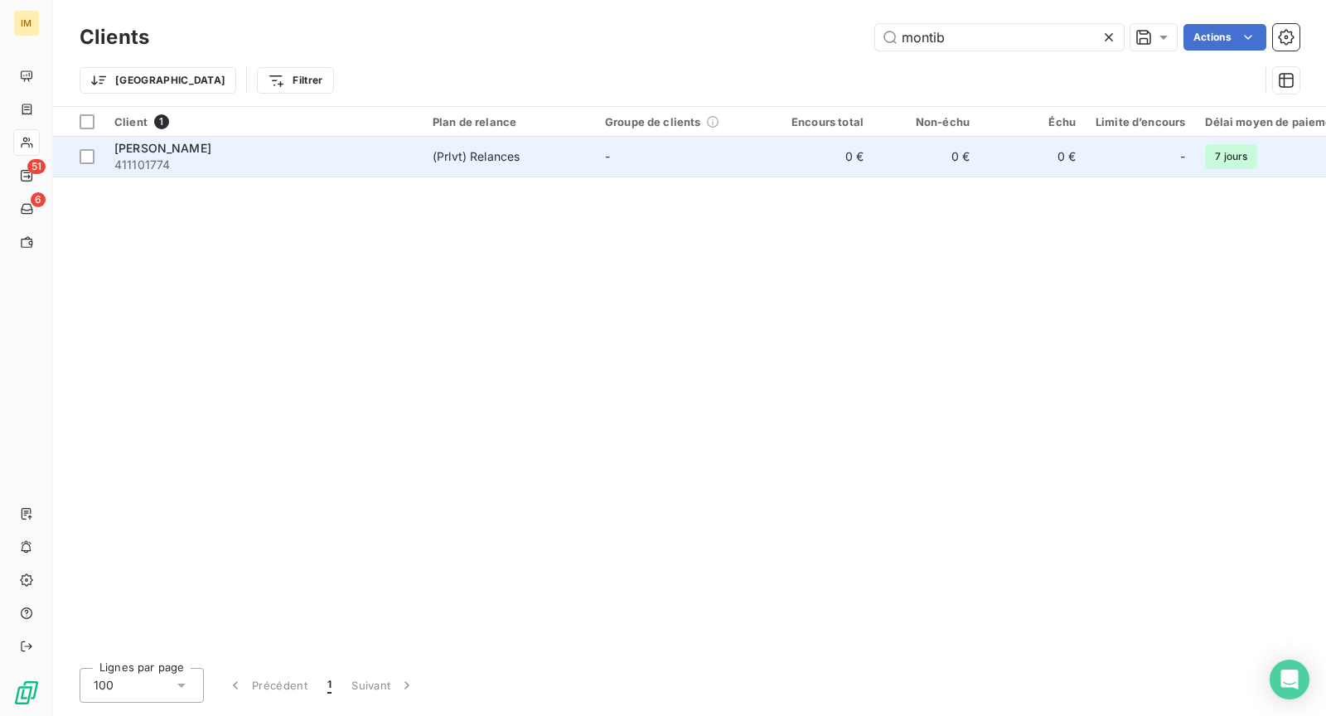
type input "montib"
click at [522, 167] on td "(Prlvt) Relances" at bounding box center [509, 157] width 172 height 40
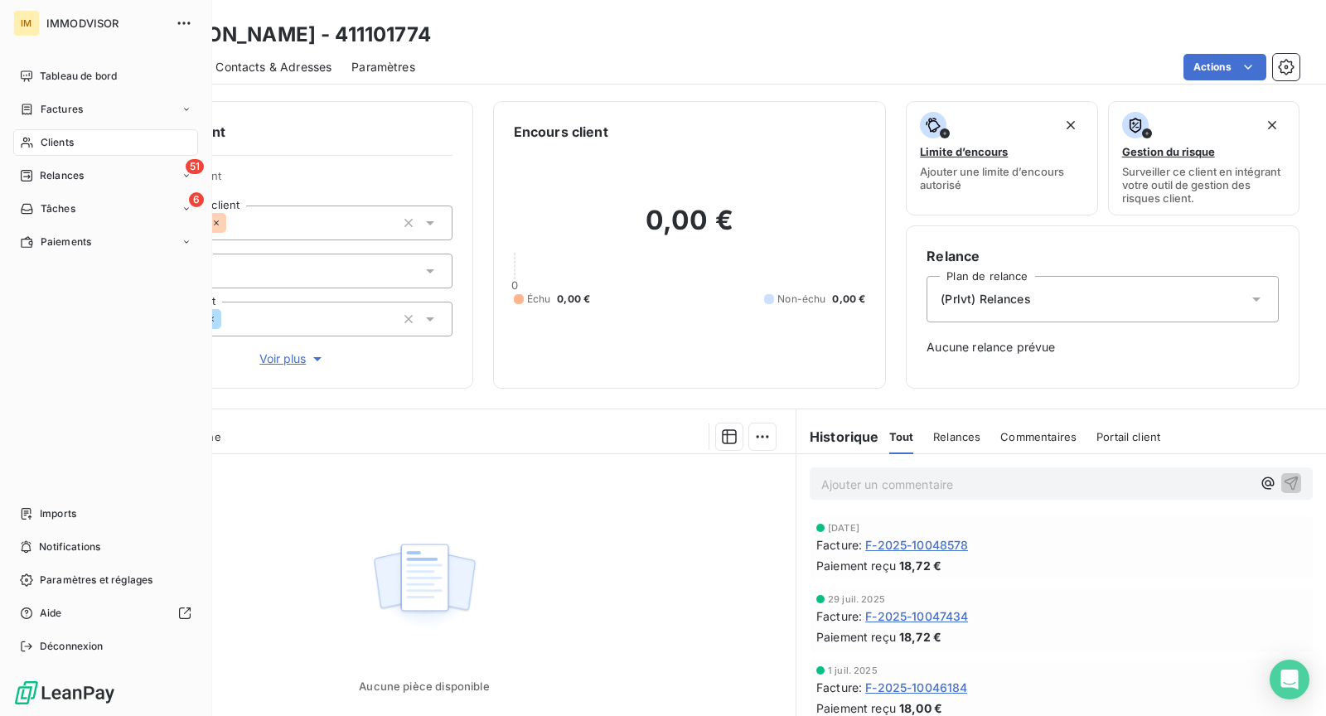
click at [24, 144] on icon at bounding box center [27, 142] width 14 height 13
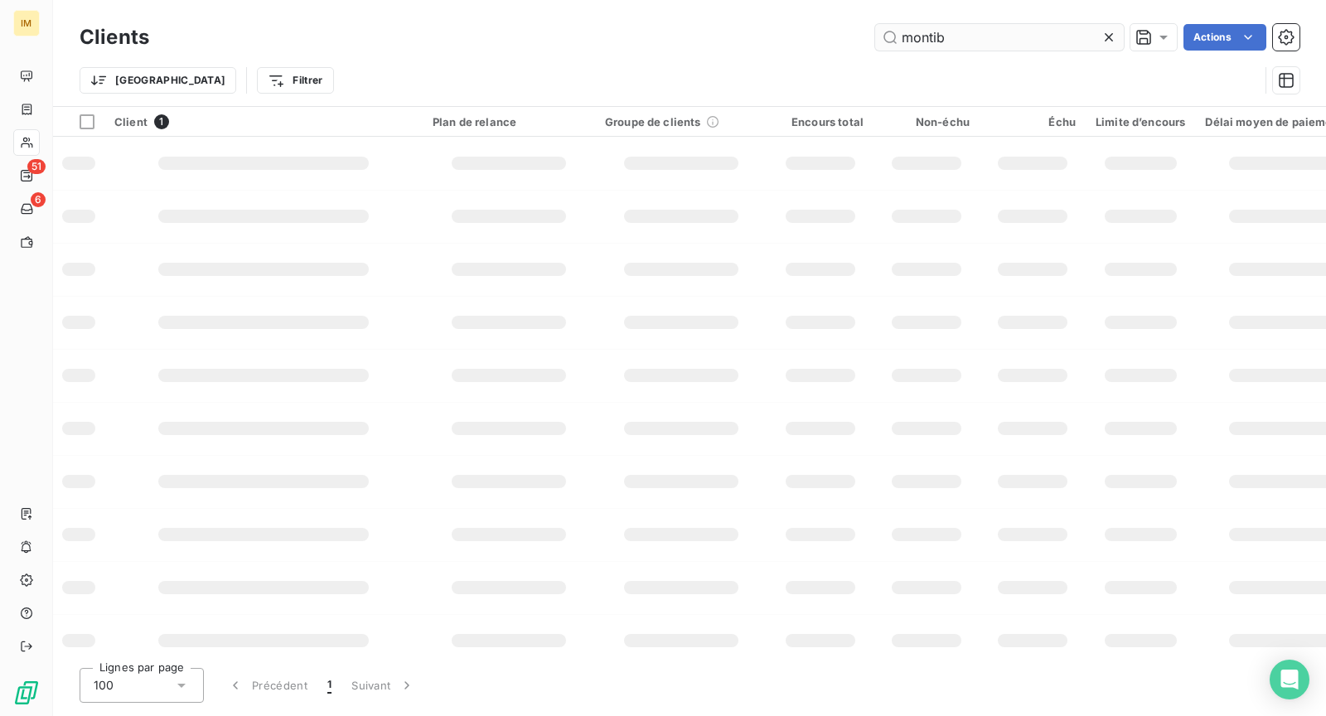
click at [964, 30] on input "montib" at bounding box center [999, 37] width 249 height 27
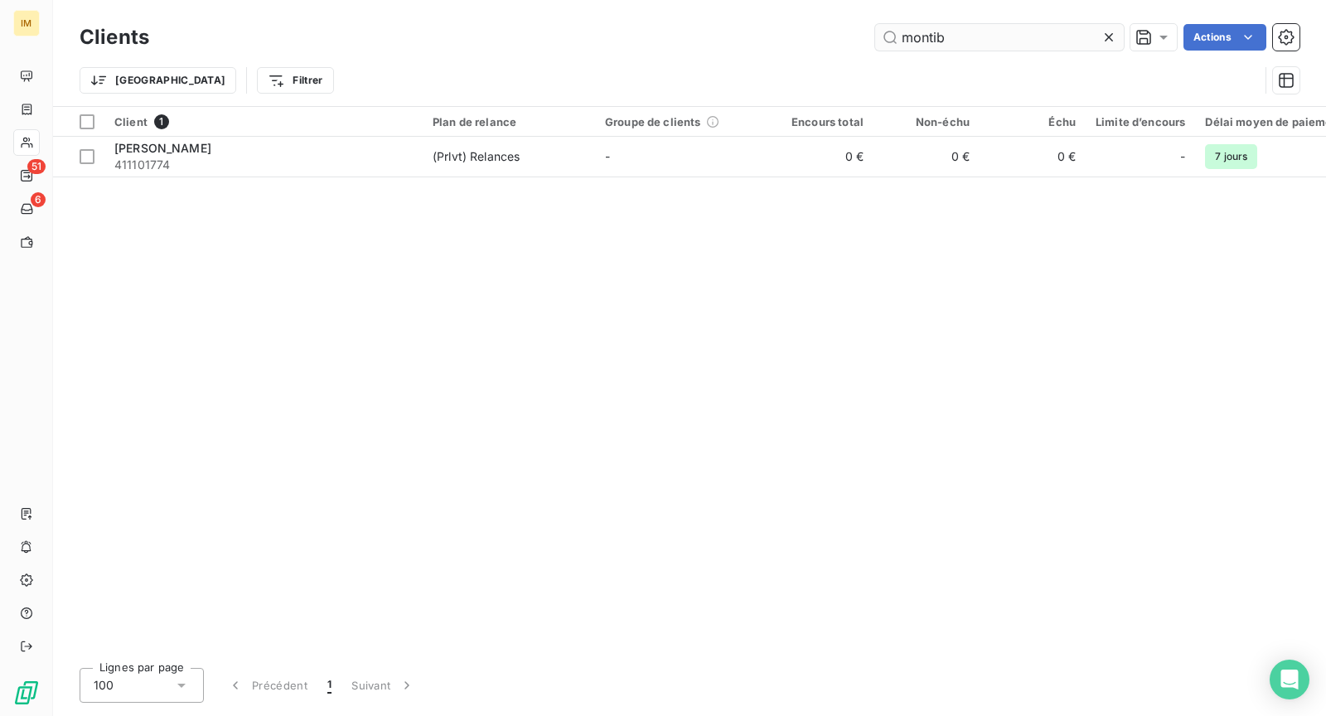
click at [964, 30] on input "montib" at bounding box center [999, 37] width 249 height 27
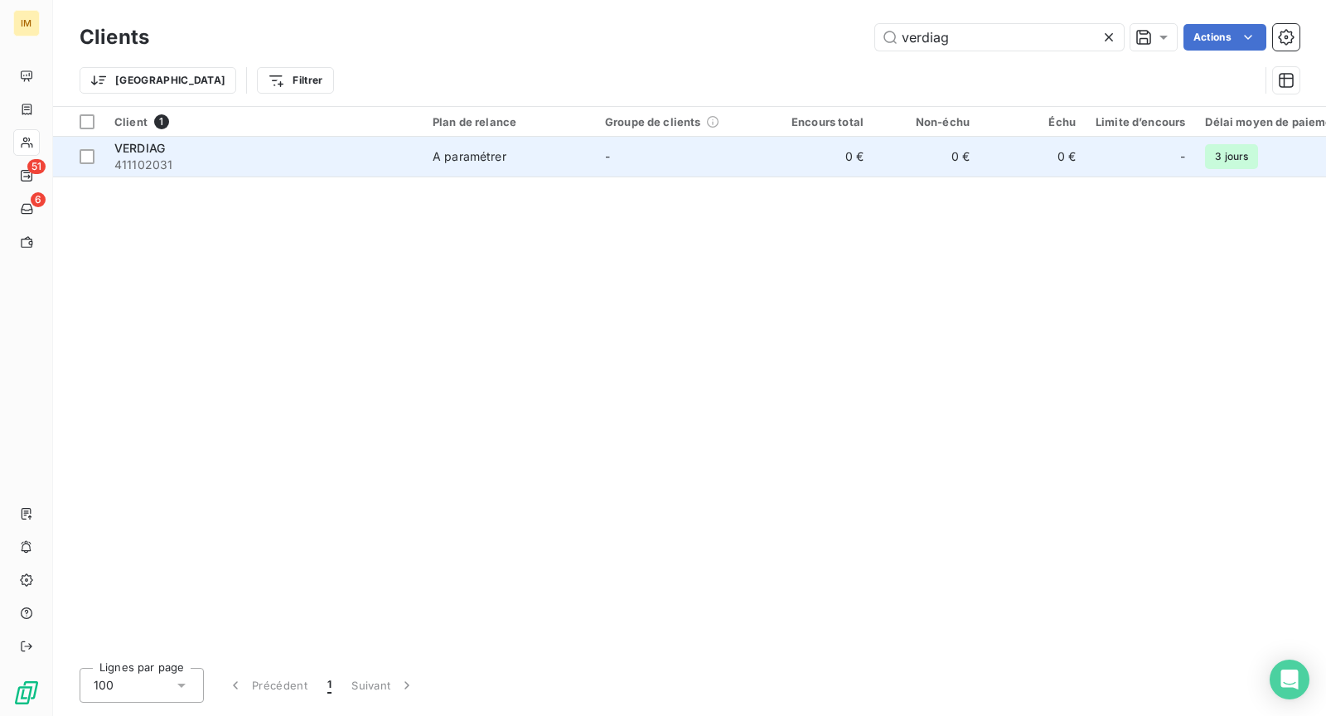
type input "verdiag"
click at [371, 152] on div "VERDIAG" at bounding box center [263, 148] width 298 height 17
